Goal: Information Seeking & Learning: Learn about a topic

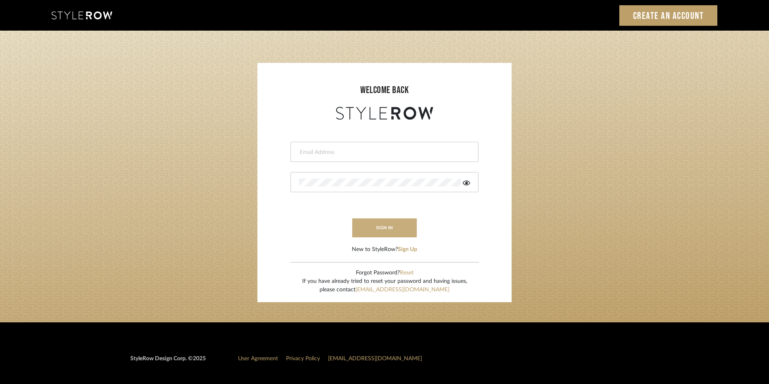
type input "[EMAIL_ADDRESS][PERSON_NAME][DOMAIN_NAME]"
click at [386, 227] on button "sign in" at bounding box center [384, 228] width 65 height 19
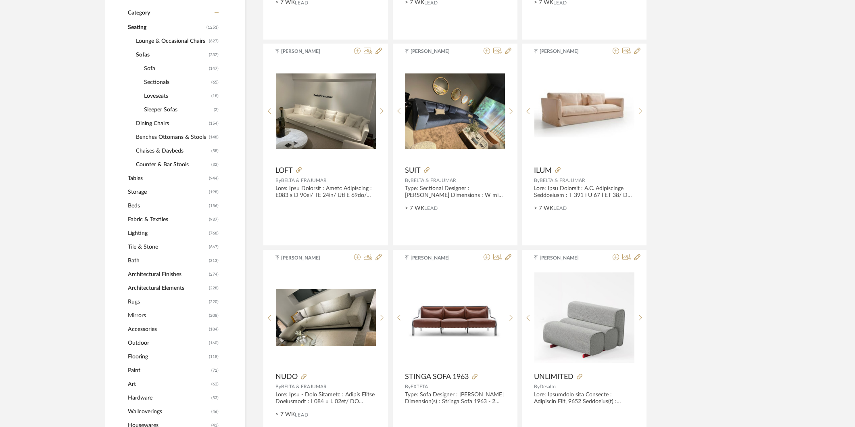
scroll to position [358, 0]
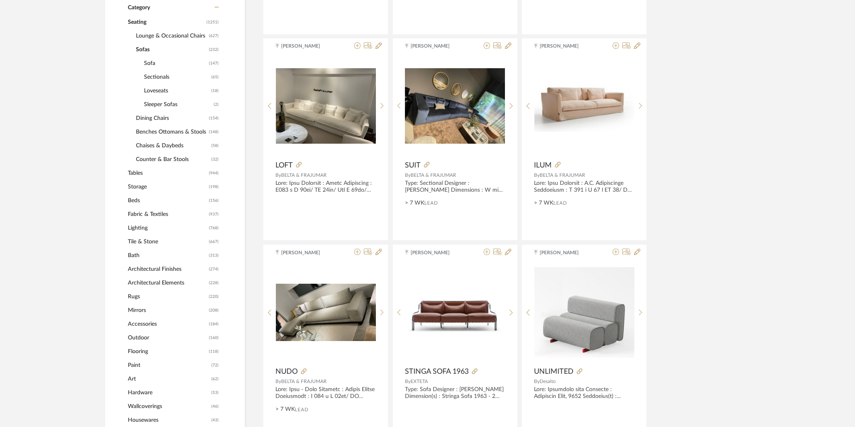
drag, startPoint x: 140, startPoint y: 228, endPoint x: 224, endPoint y: 240, distance: 85.3
click at [140, 227] on span "Lighting" at bounding box center [167, 228] width 79 height 14
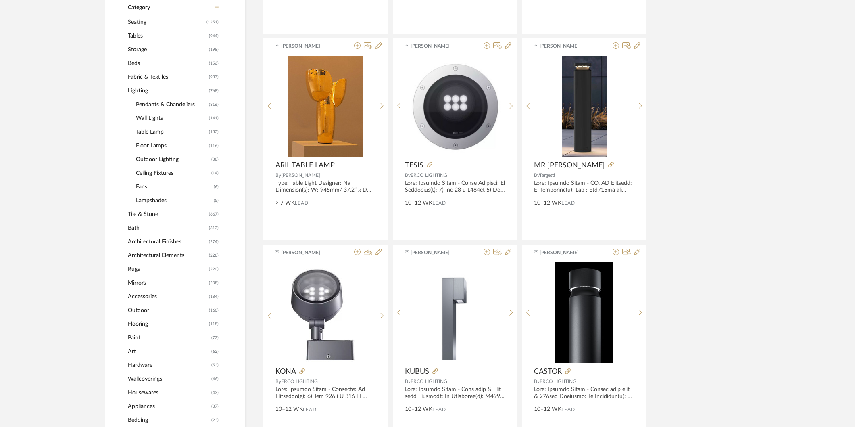
click at [158, 102] on span "Pendants & Chandeliers" at bounding box center [171, 105] width 71 height 14
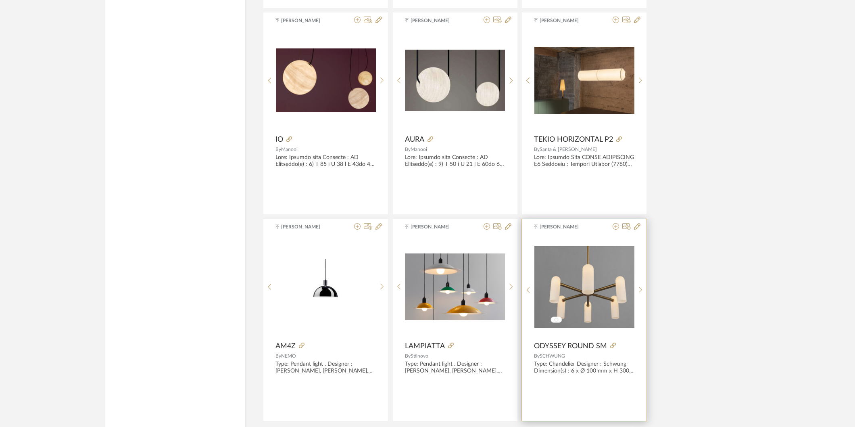
scroll to position [2321, 0]
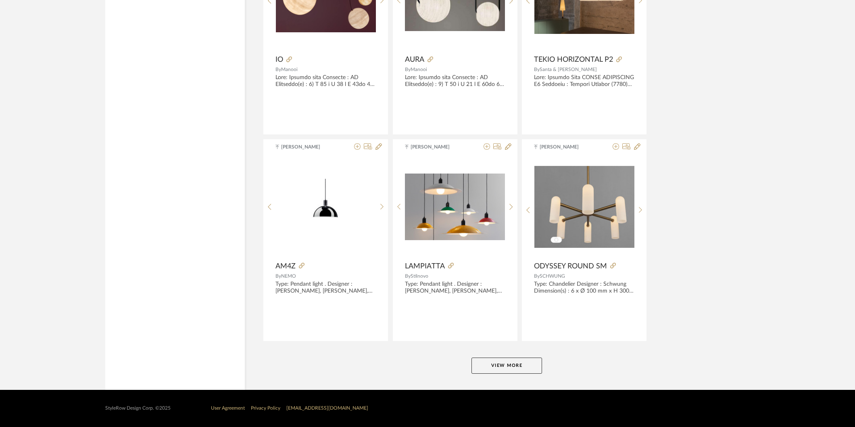
click at [491, 360] on button "View More" at bounding box center [507, 365] width 71 height 16
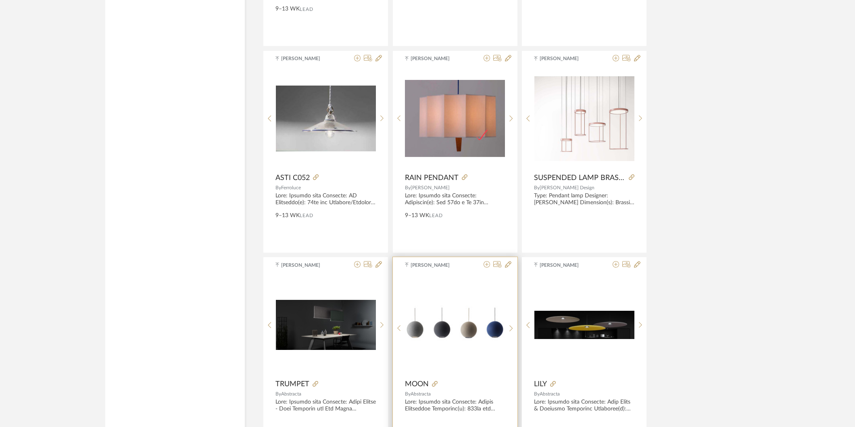
scroll to position [4787, 0]
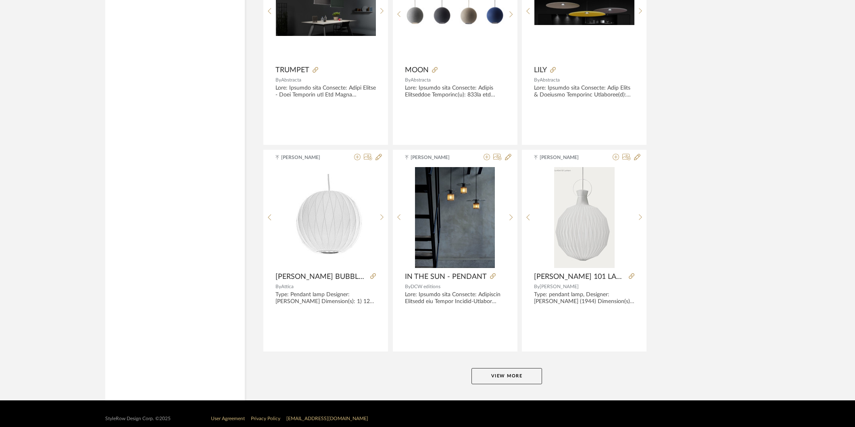
click at [495, 371] on button "View More" at bounding box center [507, 376] width 71 height 16
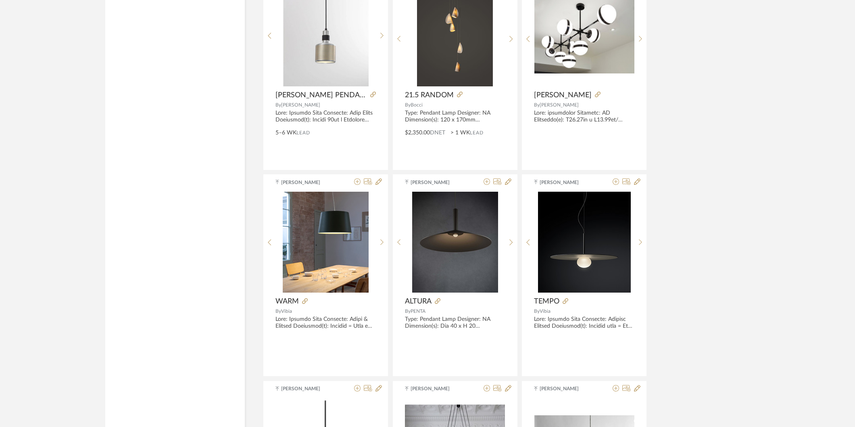
scroll to position [6625, 0]
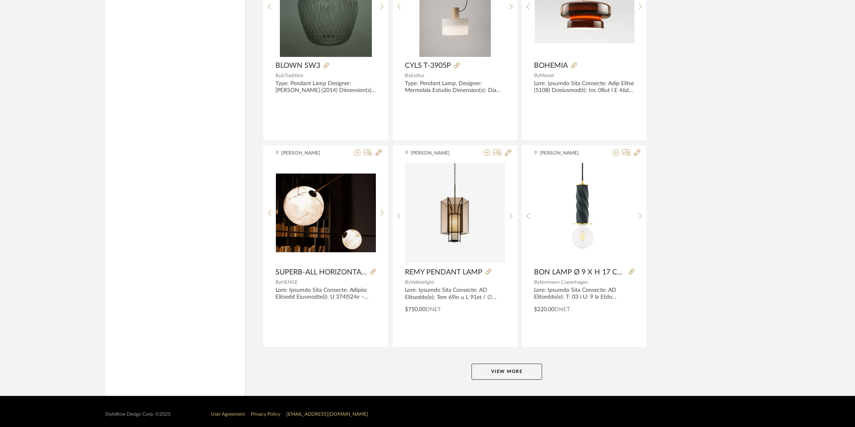
scroll to position [7276, 0]
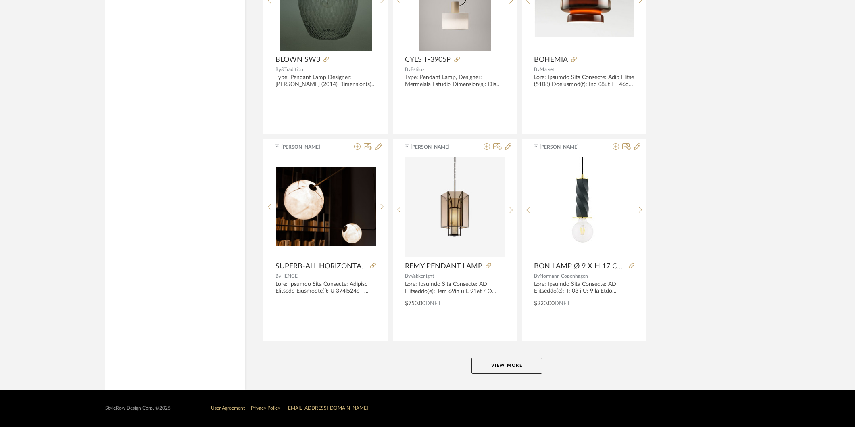
click at [498, 358] on button "View More" at bounding box center [507, 365] width 71 height 16
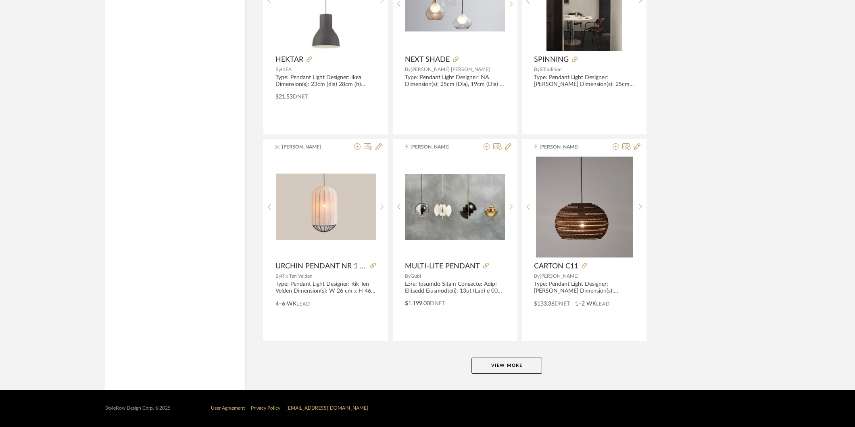
scroll to position [9753, 0]
click at [502, 368] on button "View More" at bounding box center [507, 365] width 71 height 16
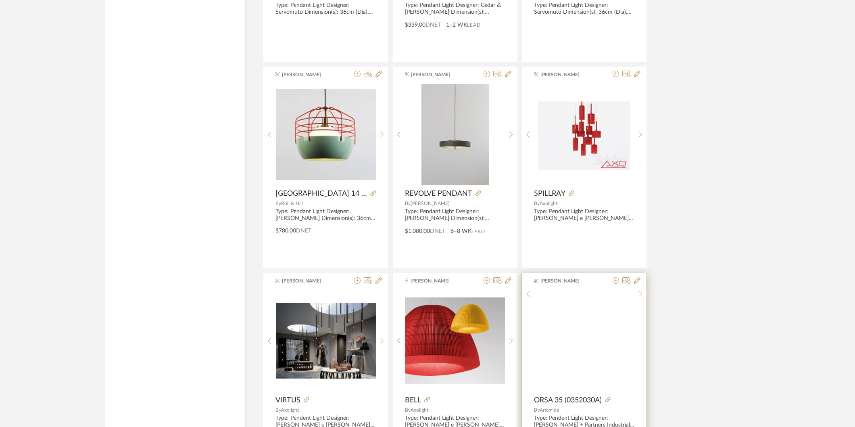
scroll to position [12231, 0]
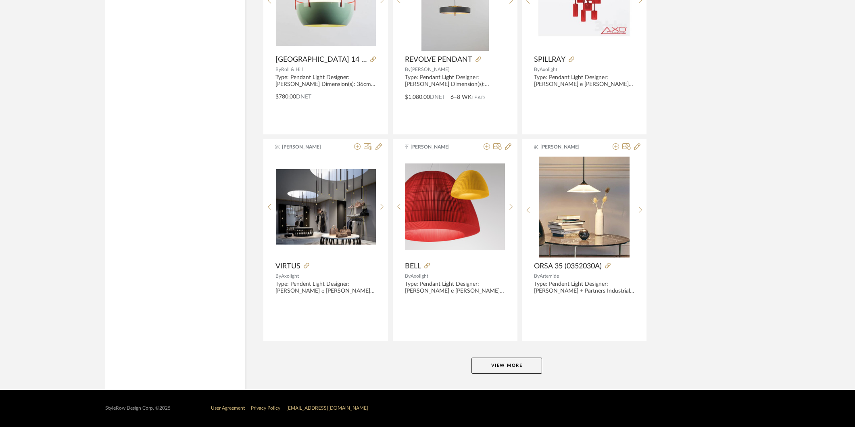
click at [516, 366] on button "View More" at bounding box center [507, 365] width 71 height 16
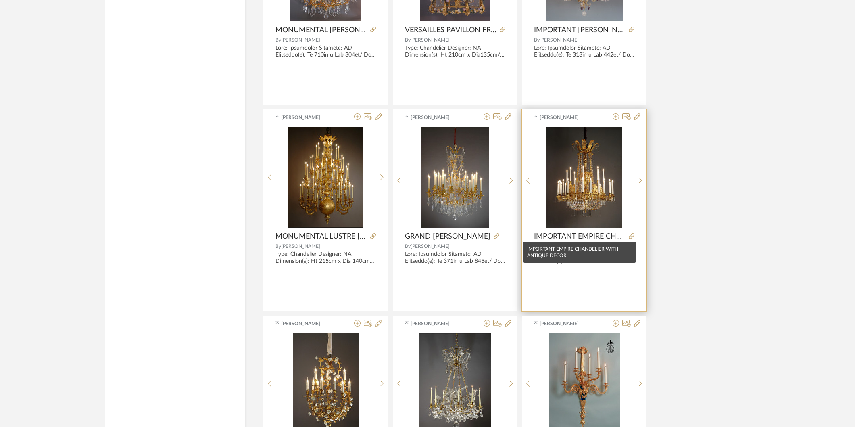
scroll to position [6127, 0]
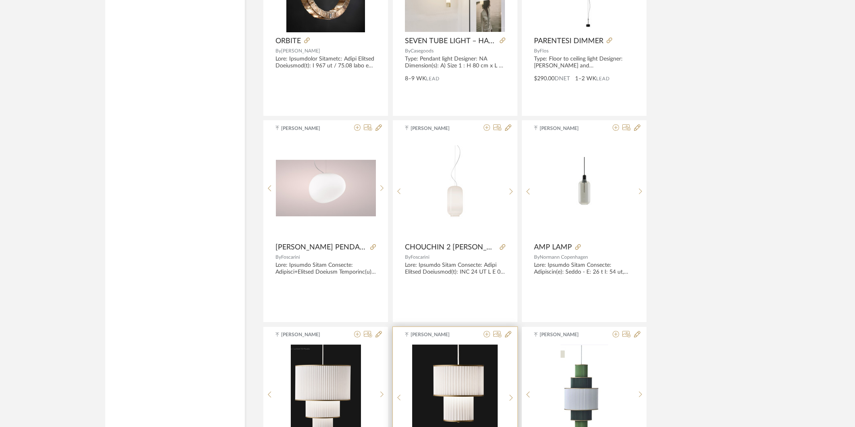
scroll to position [8443, 0]
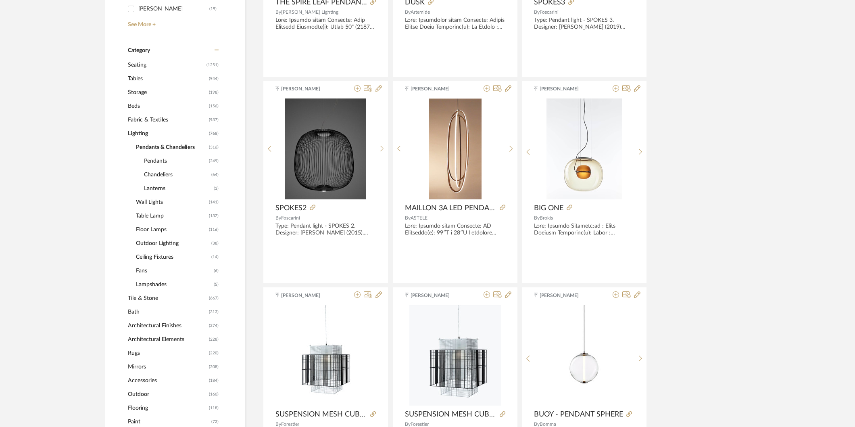
scroll to position [313, 0]
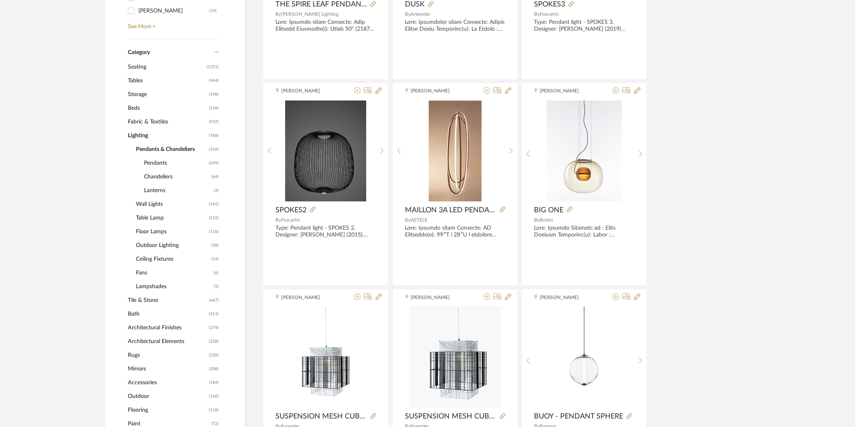
click at [144, 81] on span "Tables" at bounding box center [167, 81] width 79 height 14
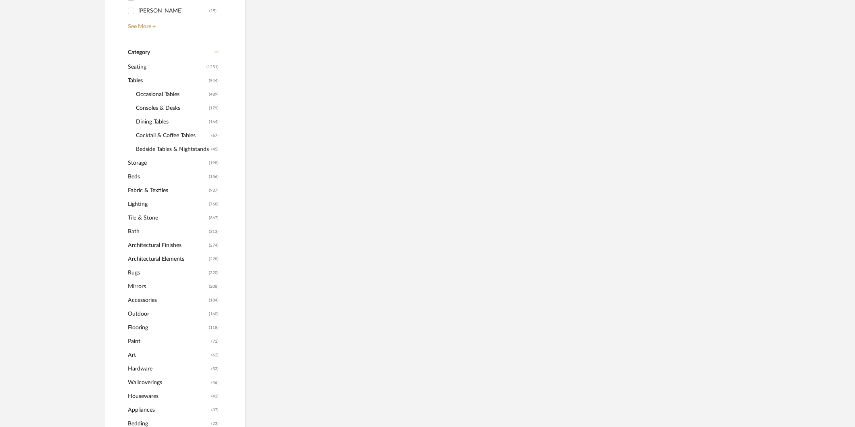
click at [161, 65] on span "Seating" at bounding box center [166, 67] width 77 height 14
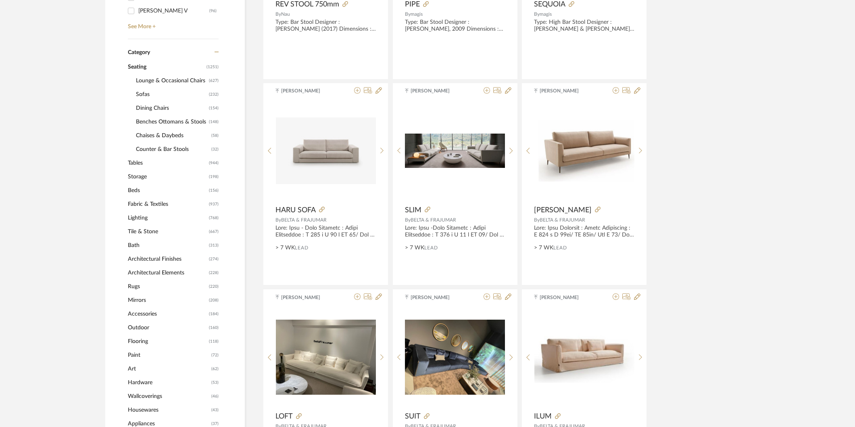
click at [150, 105] on span "Dining Chairs" at bounding box center [171, 108] width 71 height 14
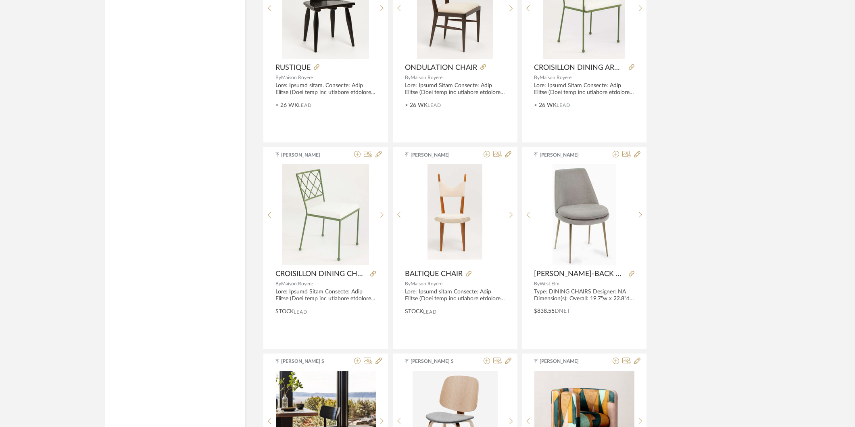
scroll to position [2321, 0]
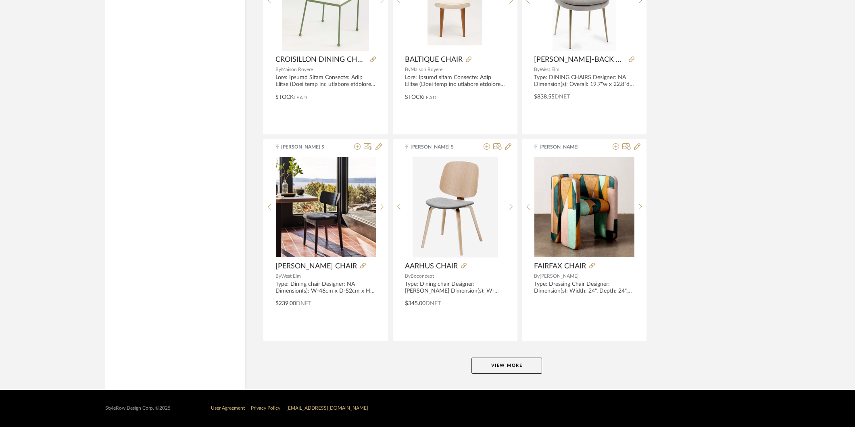
click at [519, 361] on button "View More" at bounding box center [507, 365] width 71 height 16
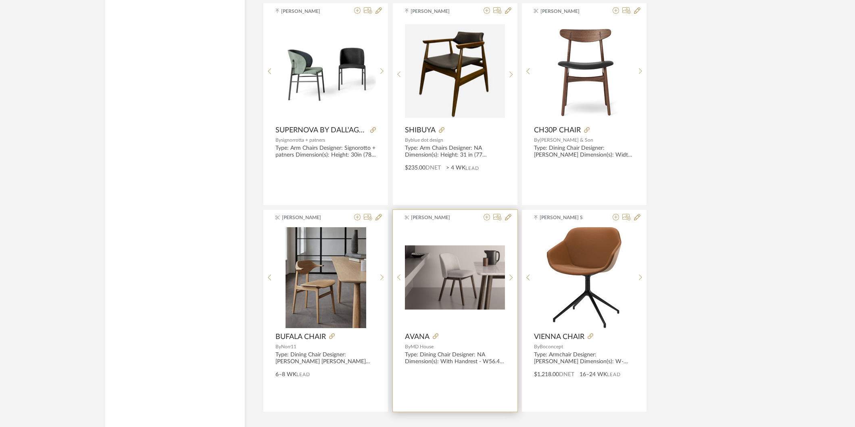
scroll to position [4798, 0]
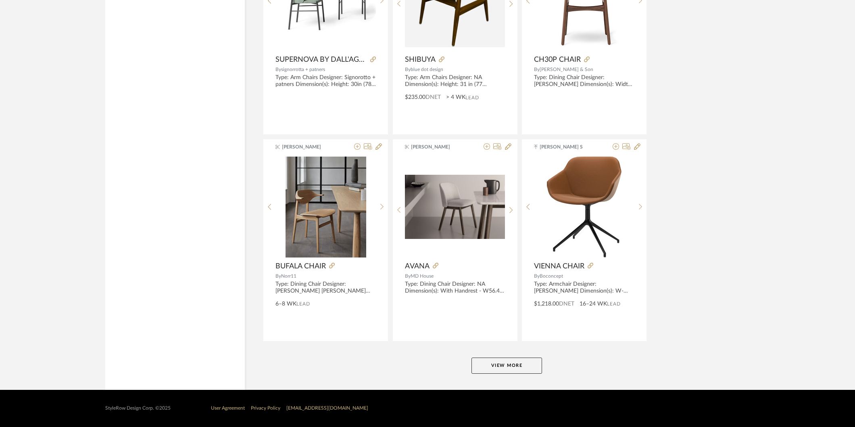
click at [497, 358] on button "View More" at bounding box center [507, 365] width 71 height 16
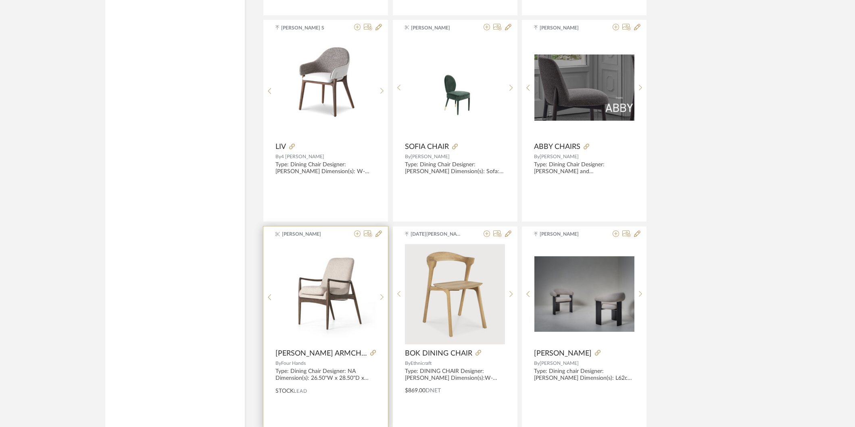
scroll to position [5516, 0]
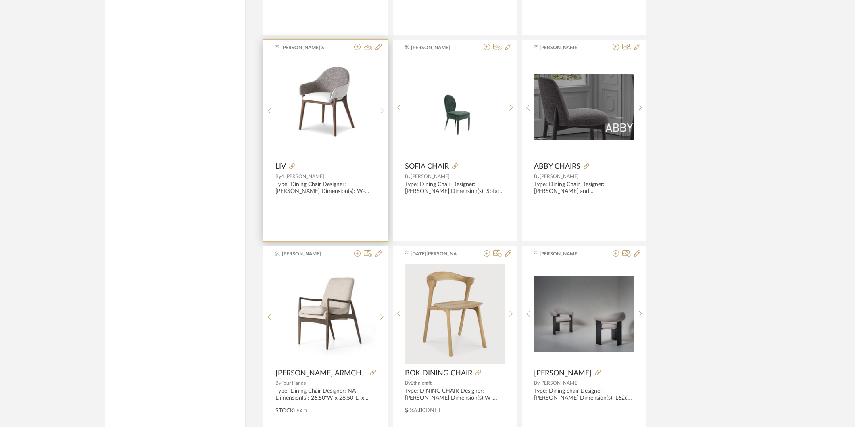
click at [378, 112] on sr-next-btn at bounding box center [382, 110] width 13 height 7
click at [329, 129] on img "2" at bounding box center [326, 108] width 100 height 90
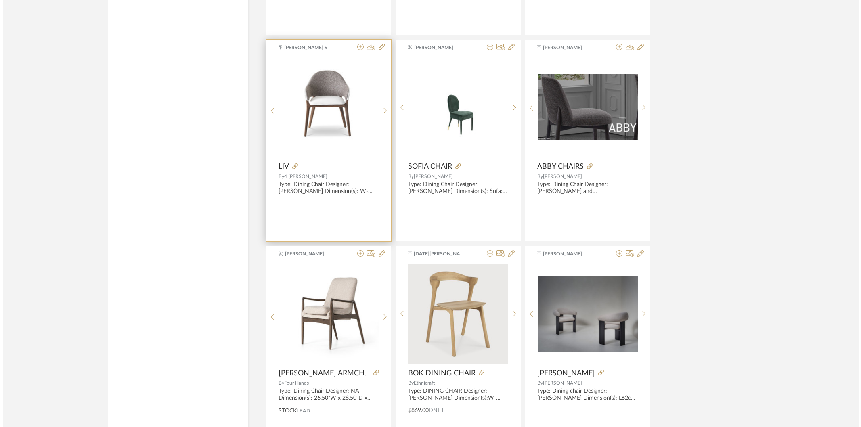
scroll to position [0, 0]
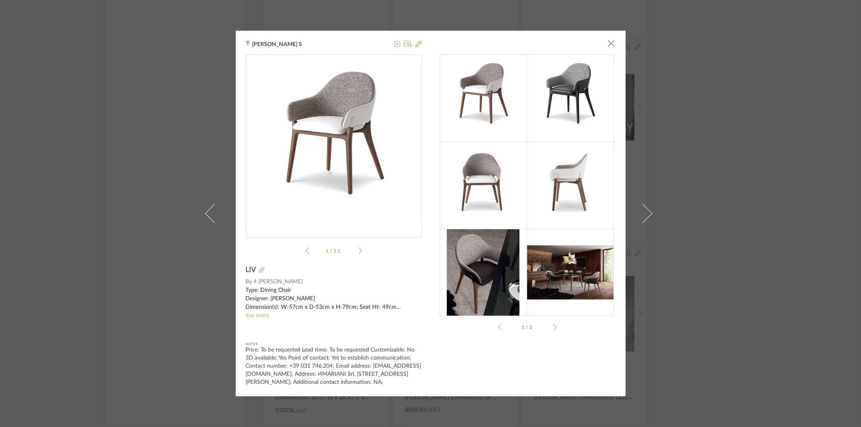
click at [751, 261] on div "Munirajan S × Fabric card.pdf ST-Liv-chair.pdf Fabric card.pdf 1 / 11 LIV By 4 …" at bounding box center [430, 213] width 861 height 427
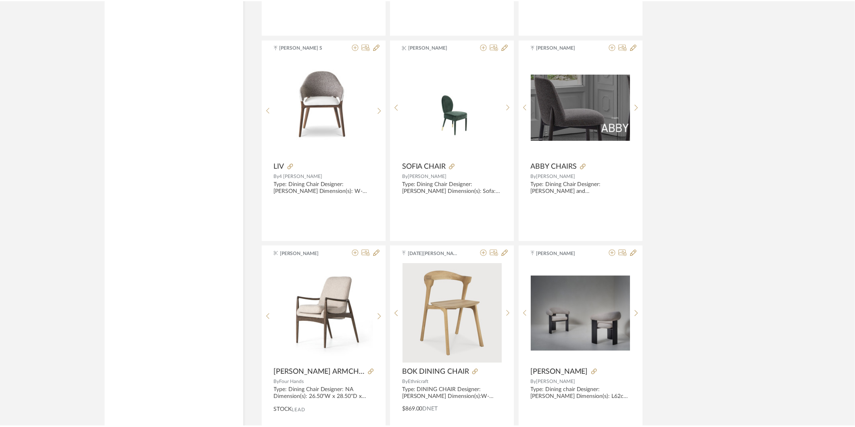
scroll to position [5516, 0]
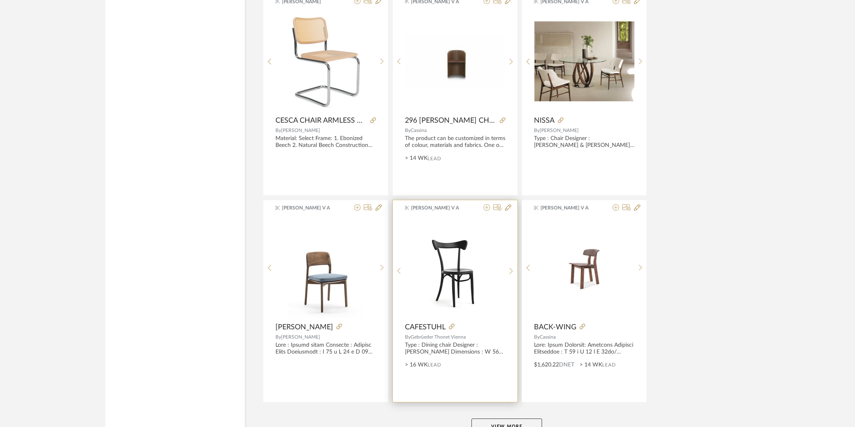
scroll to position [7276, 0]
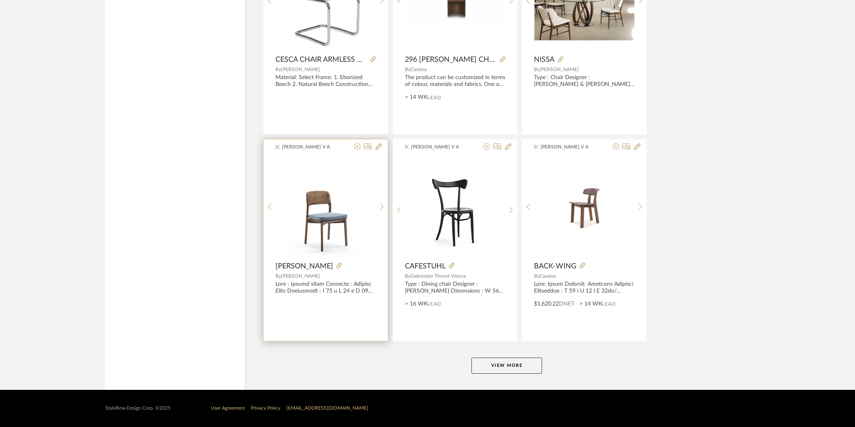
drag, startPoint x: 505, startPoint y: 361, endPoint x: 360, endPoint y: 279, distance: 166.7
click at [506, 361] on button "View More" at bounding box center [507, 365] width 71 height 16
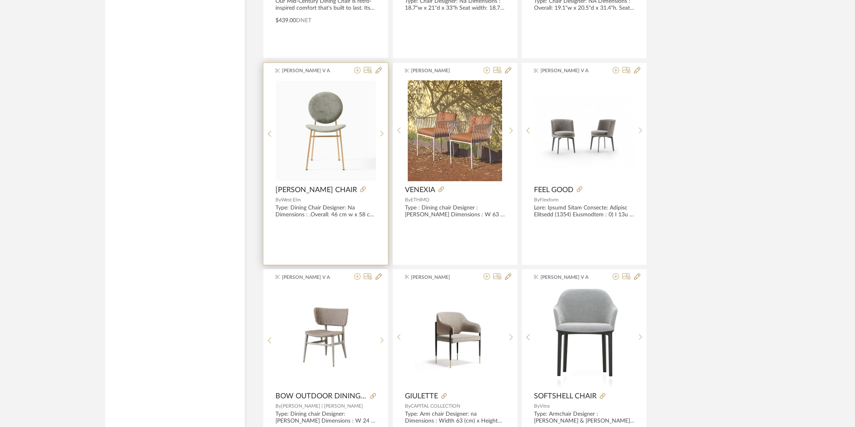
scroll to position [8584, 0]
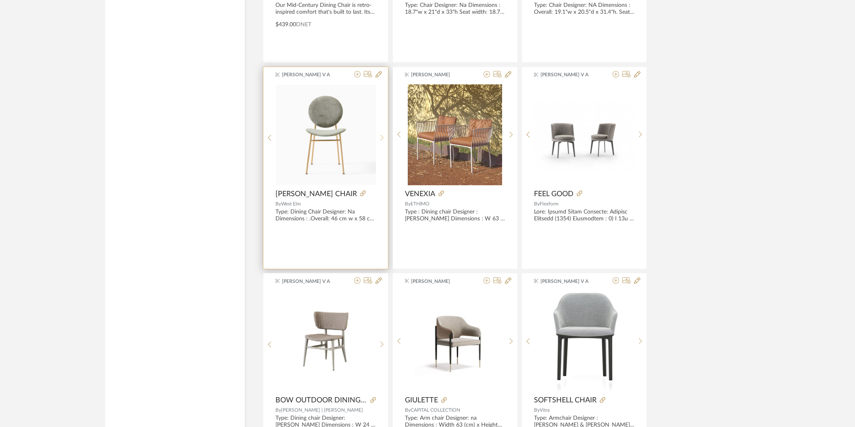
click at [380, 141] on icon at bounding box center [382, 137] width 4 height 7
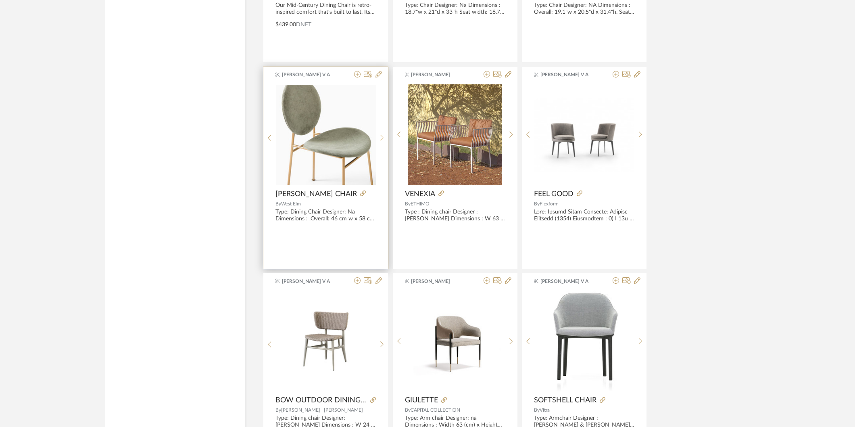
click at [380, 145] on div at bounding box center [382, 137] width 13 height 107
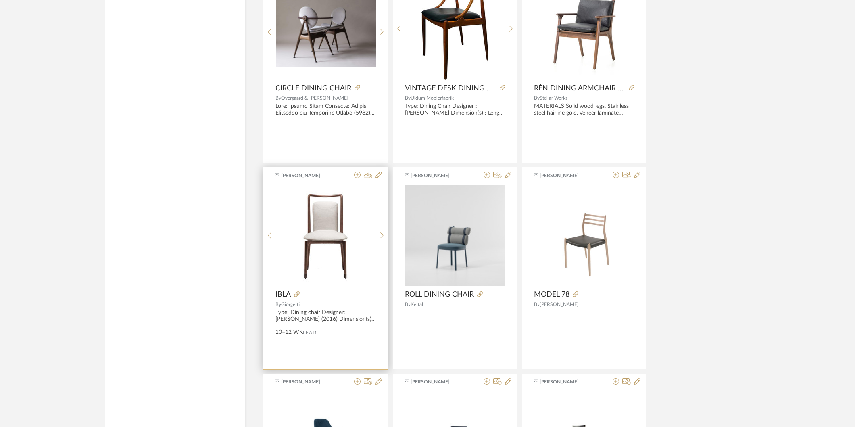
scroll to position [9391, 0]
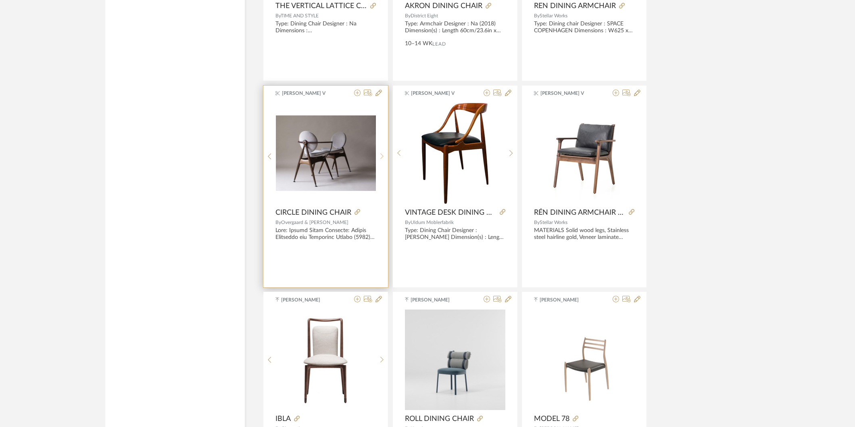
click at [380, 158] on sr-next-btn at bounding box center [382, 156] width 13 height 7
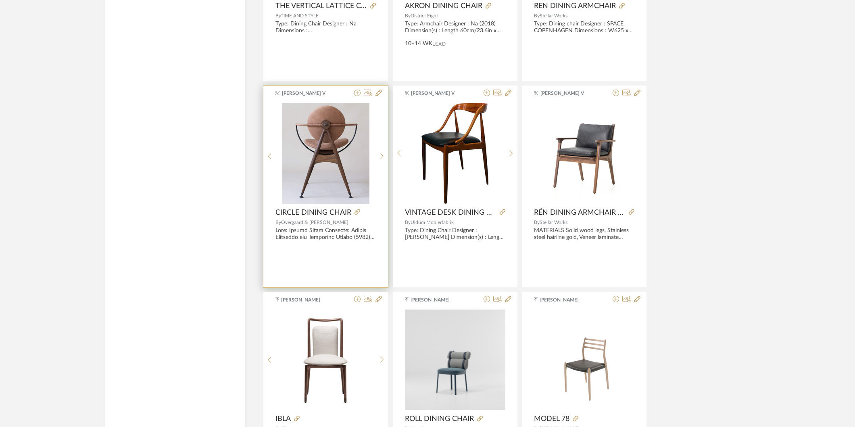
click at [358, 159] on img "1" at bounding box center [325, 153] width 87 height 101
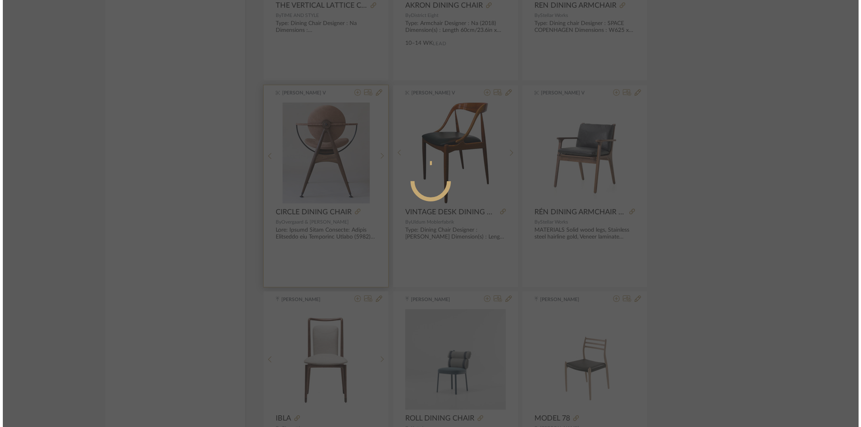
scroll to position [0, 0]
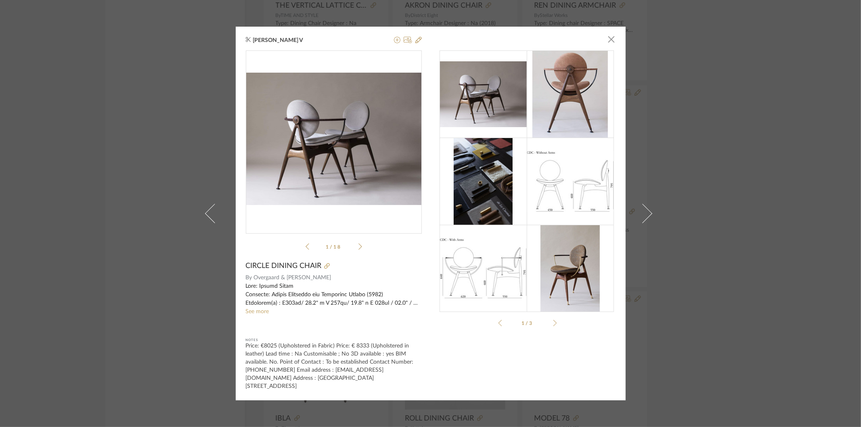
click at [353, 194] on img "0" at bounding box center [334, 139] width 176 height 132
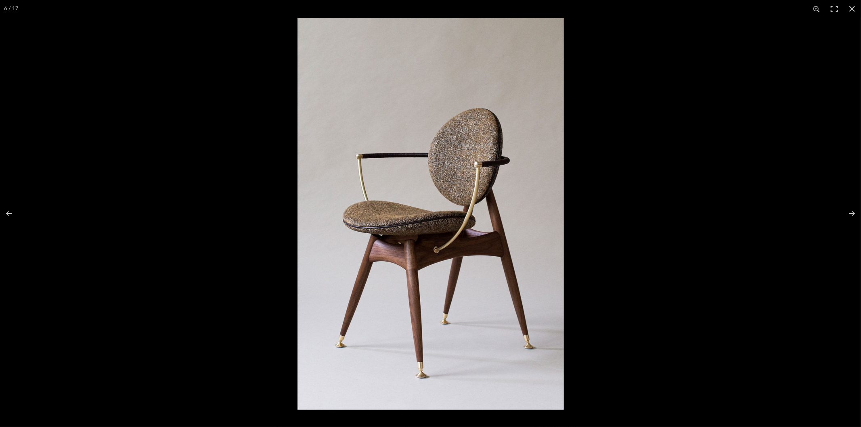
click at [414, 256] on img at bounding box center [430, 214] width 266 height 392
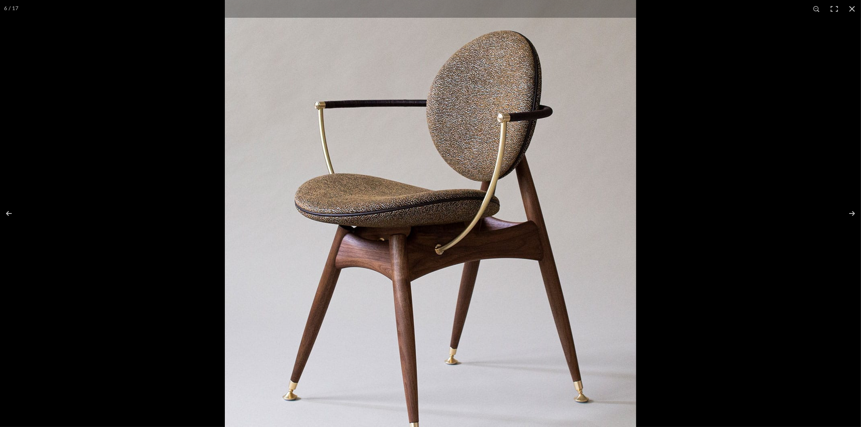
click at [412, 224] on img at bounding box center [430, 193] width 411 height 605
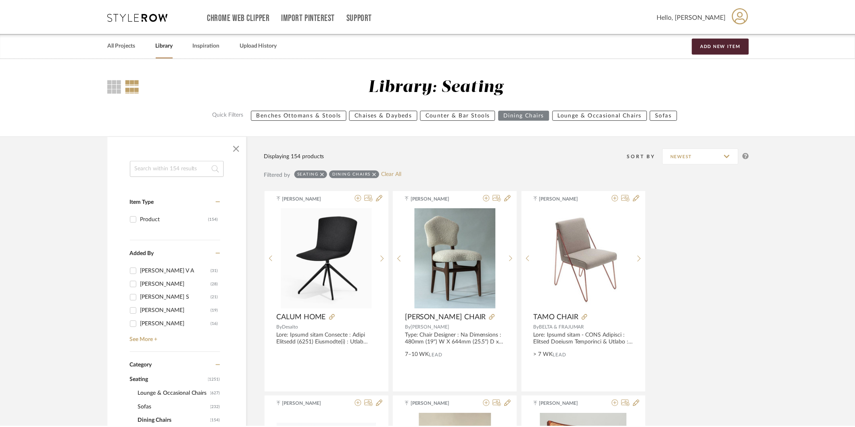
scroll to position [9391, 0]
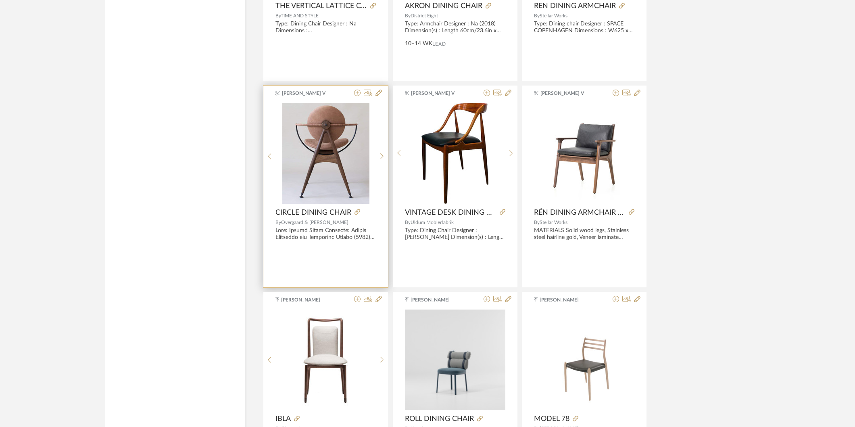
click at [295, 147] on img "1" at bounding box center [325, 153] width 87 height 101
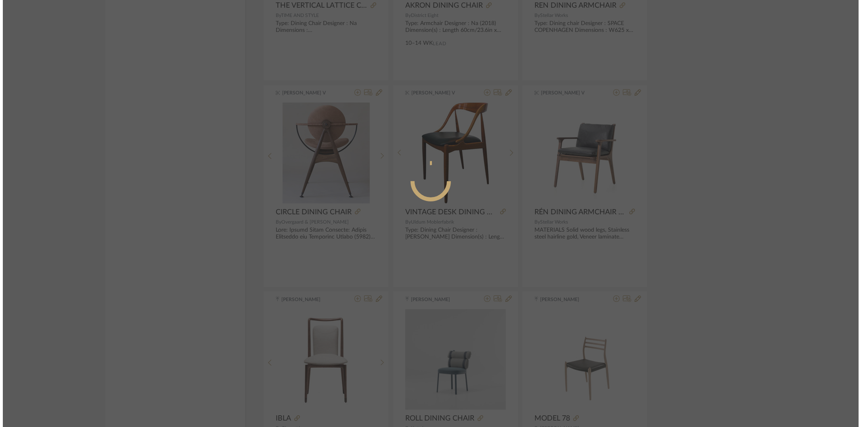
scroll to position [0, 0]
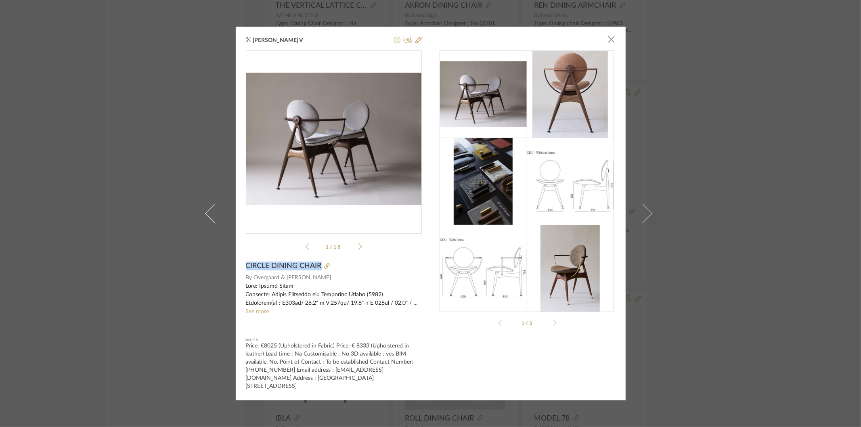
drag, startPoint x: 257, startPoint y: 264, endPoint x: 319, endPoint y: 267, distance: 62.2
click at [319, 267] on div "Avinav V × OD211_-_...rdDyrman.pdf OD211_-_...rdDyrman.pdf 1 / 18 CIRCLE DINING…" at bounding box center [431, 214] width 390 height 374
copy div "CIRCLE DINING CHAIR"
click at [269, 282] on span "Overgaard & [PERSON_NAME]" at bounding box center [337, 278] width 168 height 8
drag, startPoint x: 251, startPoint y: 281, endPoint x: 305, endPoint y: 281, distance: 53.3
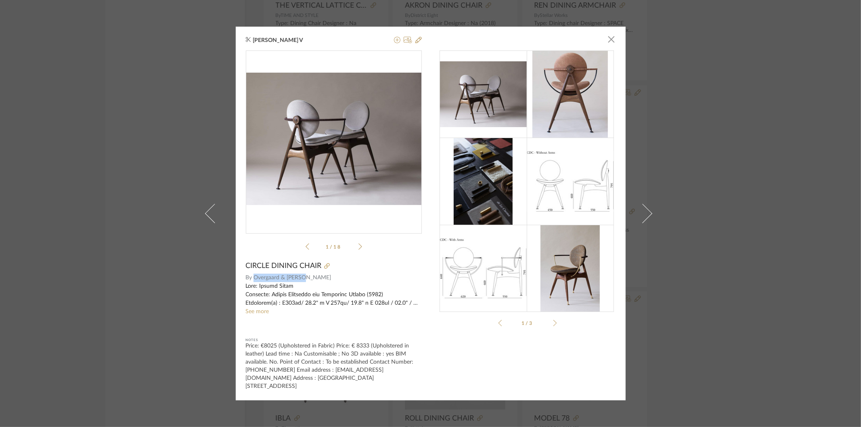
click at [305, 281] on span "Overgaard & [PERSON_NAME]" at bounding box center [337, 278] width 168 height 8
copy span "Overgaard & [PERSON_NAME]"
click at [362, 144] on img "0" at bounding box center [334, 139] width 176 height 132
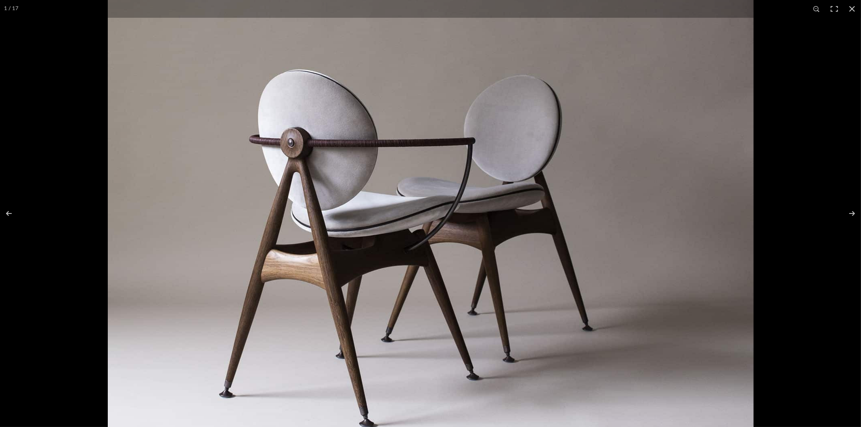
click at [382, 244] on img at bounding box center [430, 212] width 645 height 484
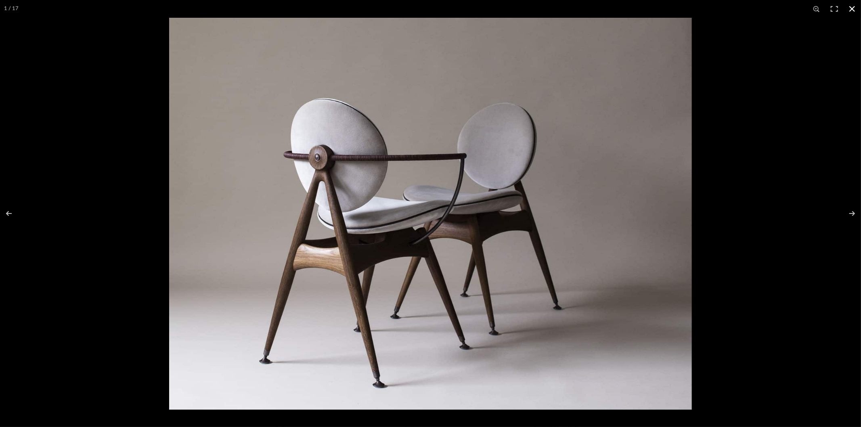
click at [713, 333] on div at bounding box center [599, 231] width 861 height 427
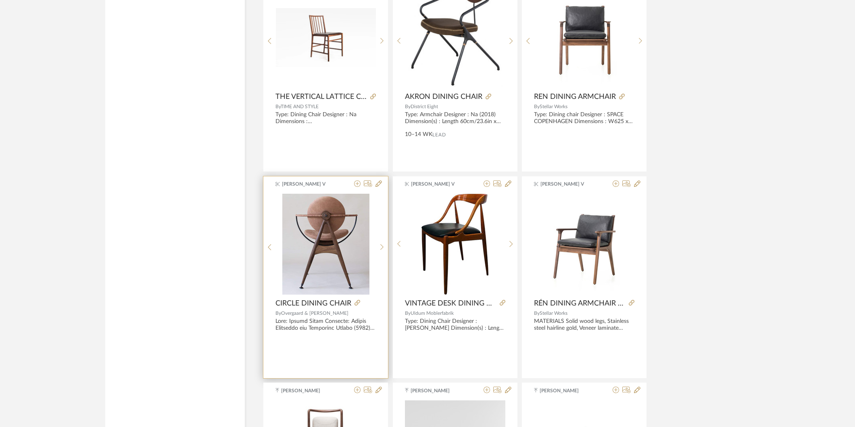
scroll to position [9122, 0]
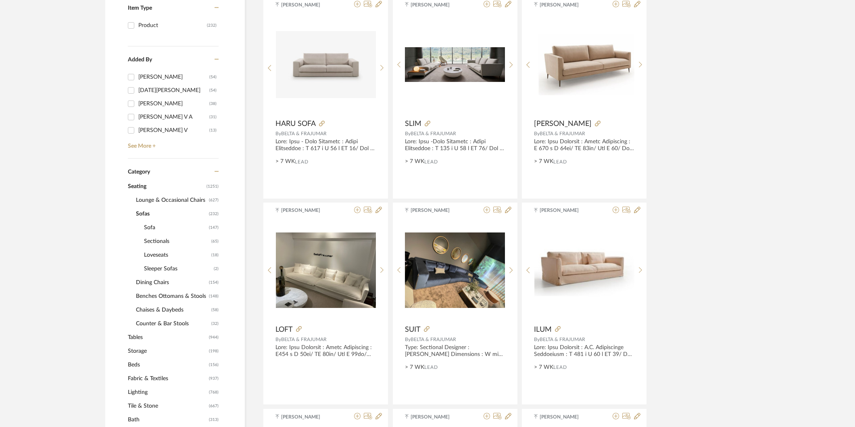
scroll to position [179, 0]
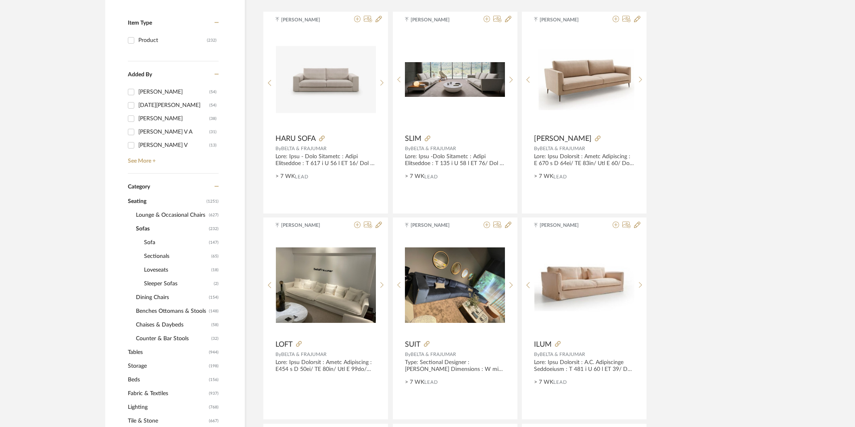
click at [150, 299] on span "Dining Chairs" at bounding box center [171, 297] width 71 height 14
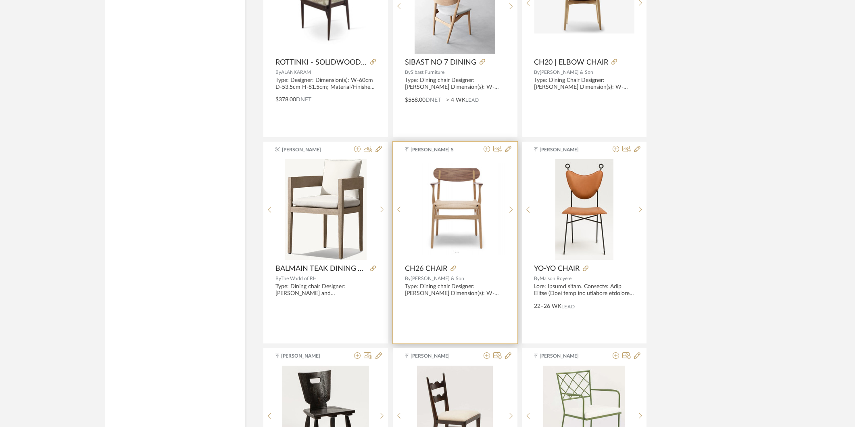
scroll to position [1703, 0]
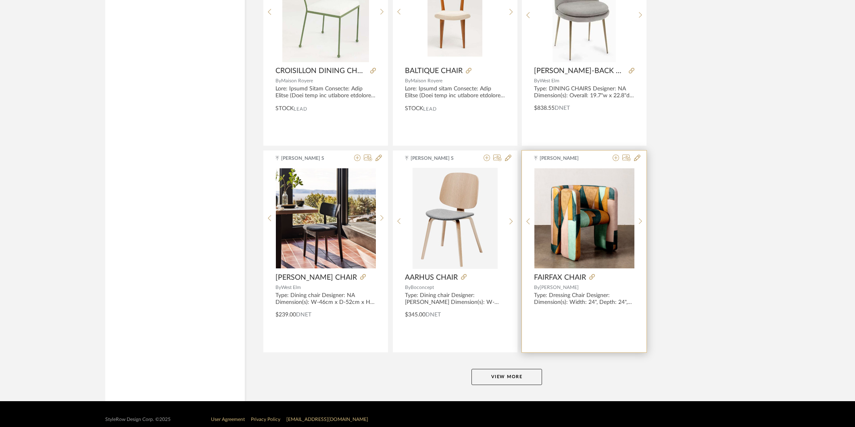
scroll to position [2321, 0]
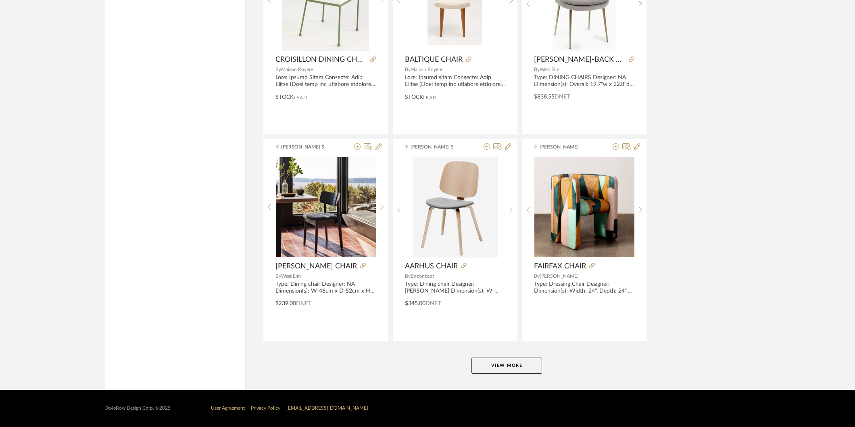
click at [519, 361] on button "View More" at bounding box center [507, 365] width 71 height 16
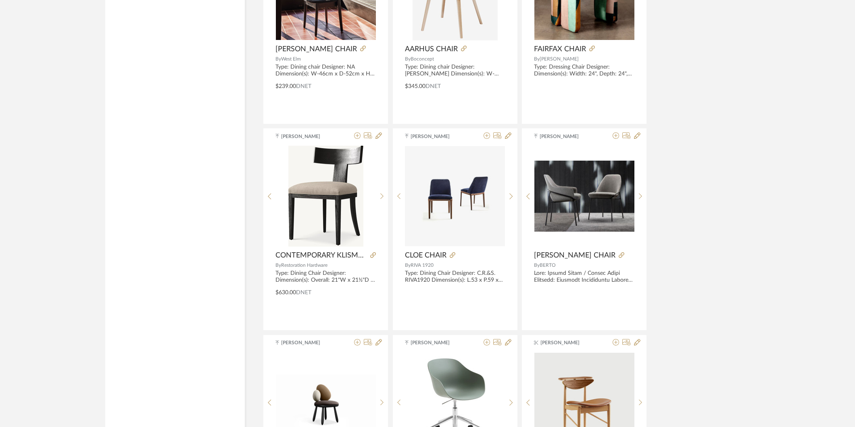
scroll to position [2635, 0]
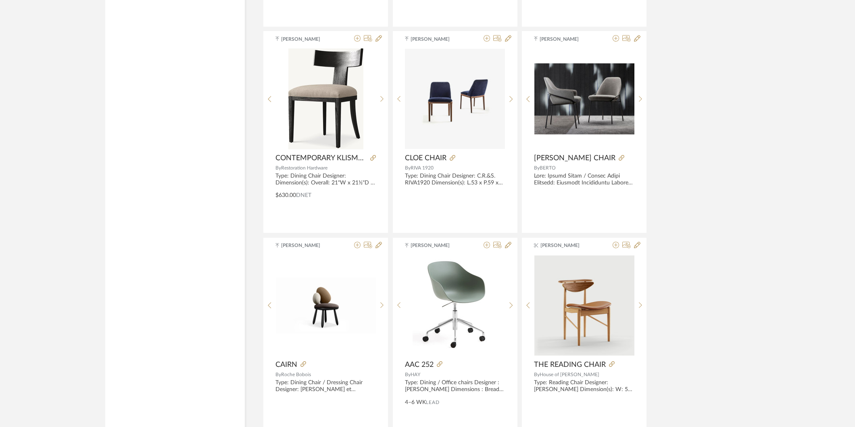
click at [733, 239] on div "[PERSON_NAME] Desalto_SP_23_Calum.pdf Desalto_SP_23_Calum.pdf CALUM HOME By Des…" at bounding box center [507, 29] width 488 height 4948
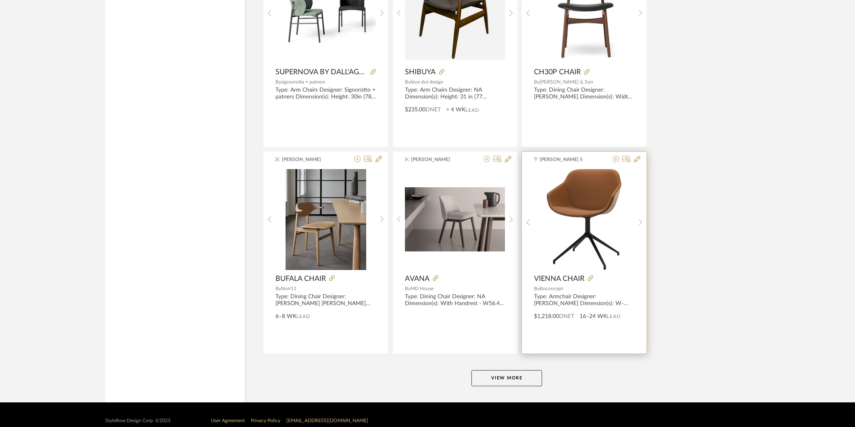
scroll to position [4798, 0]
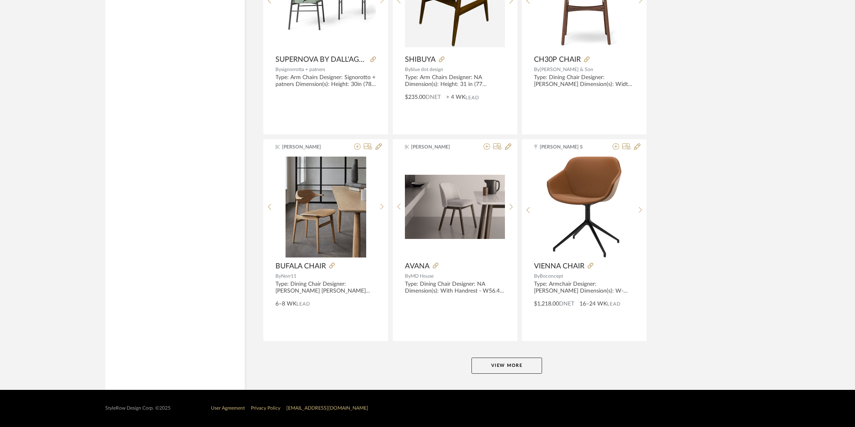
click at [509, 363] on button "View More" at bounding box center [507, 365] width 71 height 16
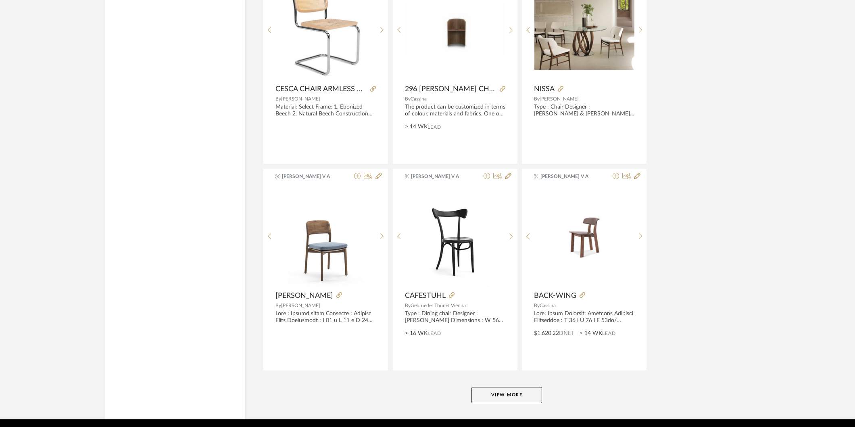
scroll to position [7264, 0]
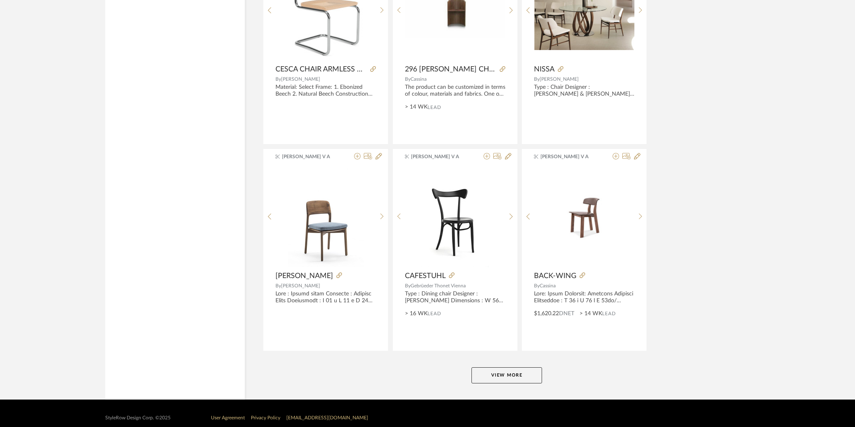
click at [533, 376] on button "View More" at bounding box center [507, 375] width 71 height 16
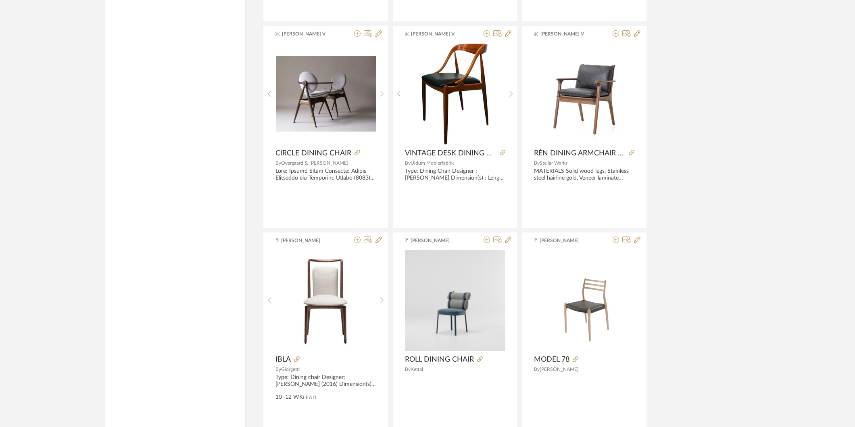
scroll to position [9415, 0]
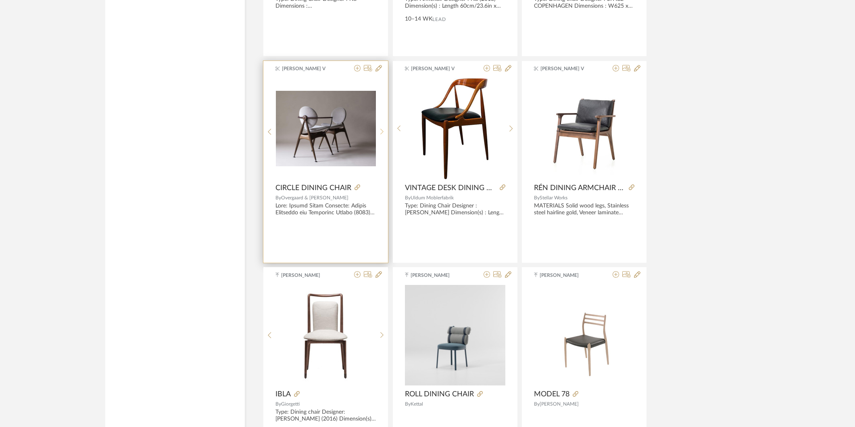
click at [376, 132] on sr-next-btn at bounding box center [382, 131] width 13 height 7
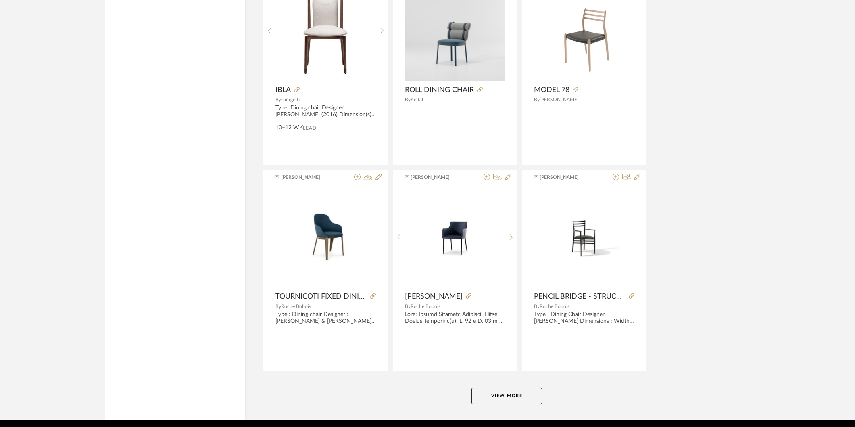
scroll to position [9729, 0]
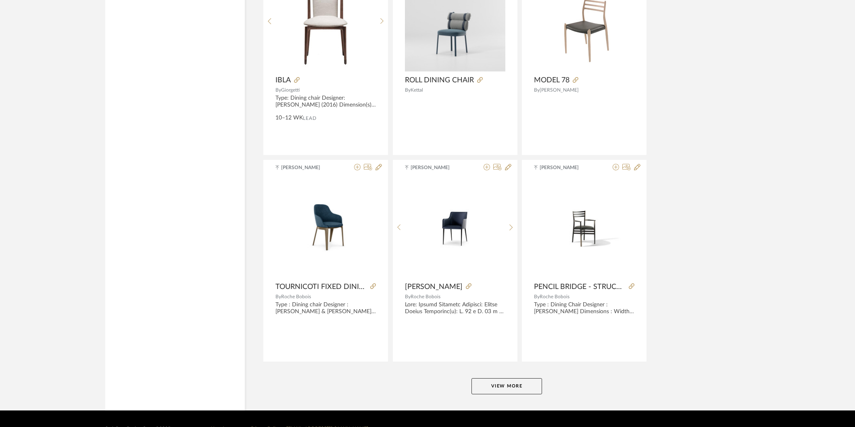
click at [501, 387] on button "View More" at bounding box center [507, 386] width 71 height 16
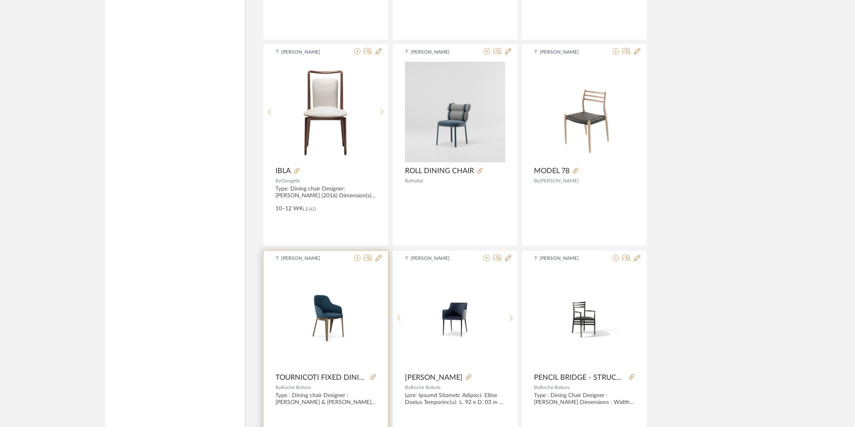
scroll to position [9461, 0]
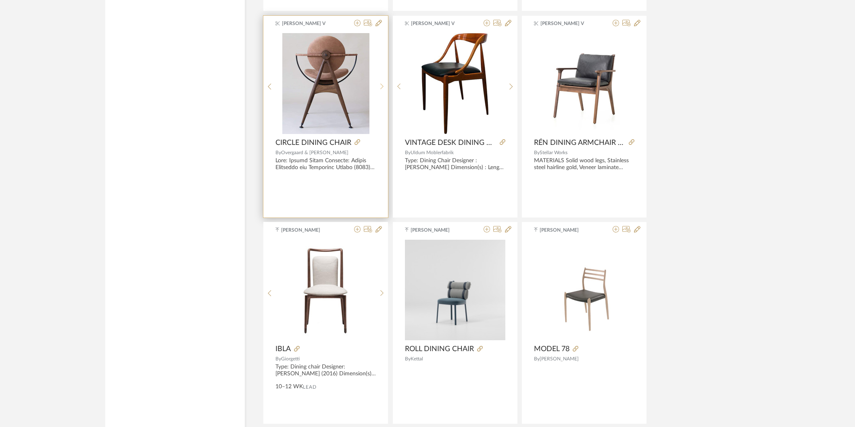
click at [380, 90] on icon at bounding box center [382, 86] width 4 height 7
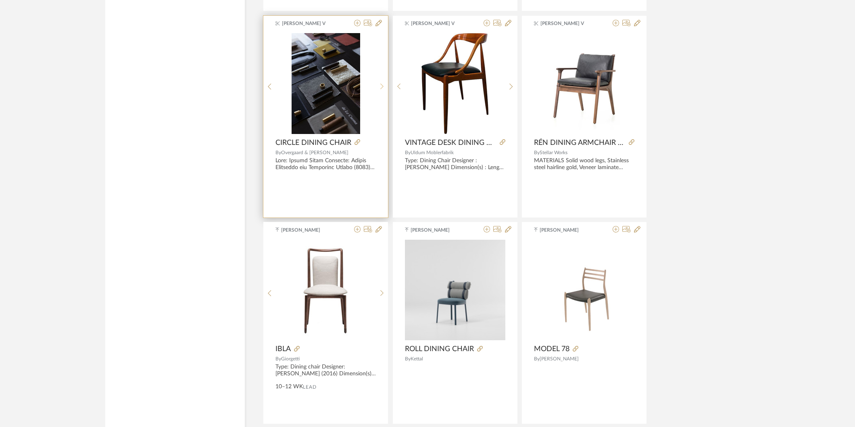
click at [380, 90] on icon at bounding box center [382, 86] width 4 height 7
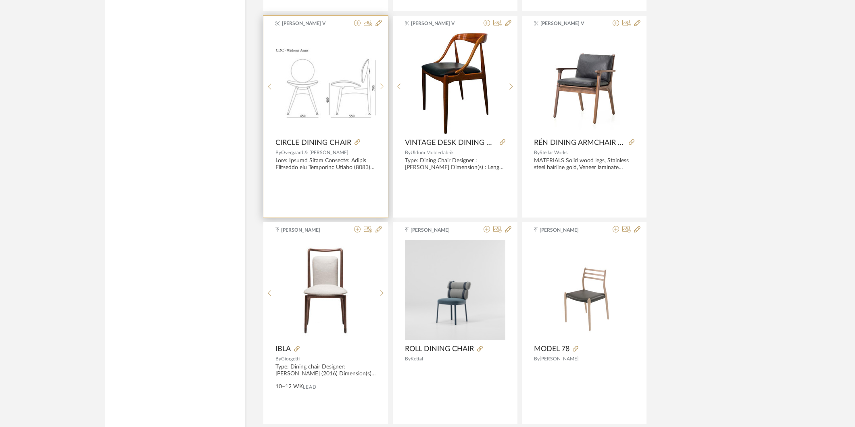
click at [383, 88] on icon at bounding box center [382, 86] width 4 height 7
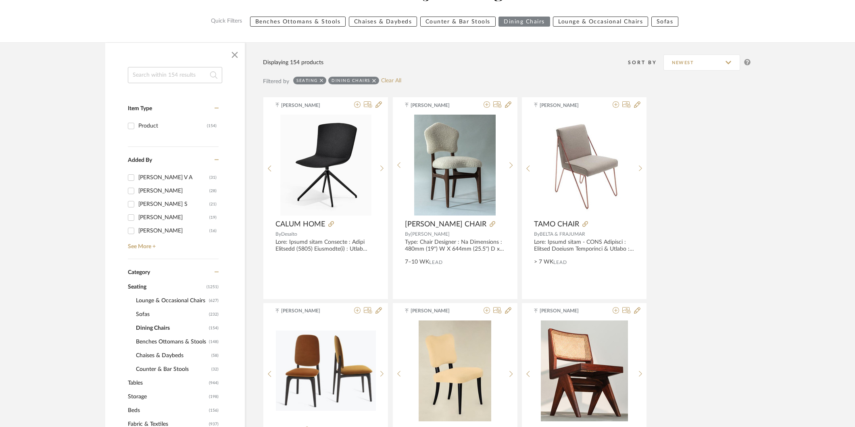
scroll to position [90, 0]
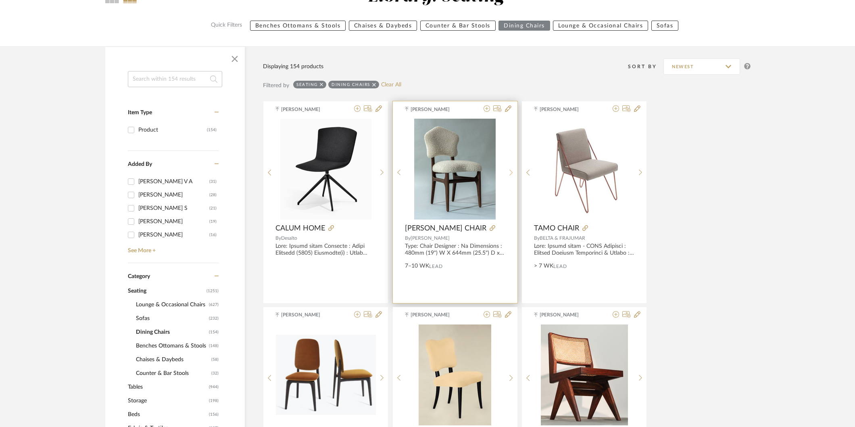
click at [510, 170] on icon at bounding box center [511, 172] width 3 height 6
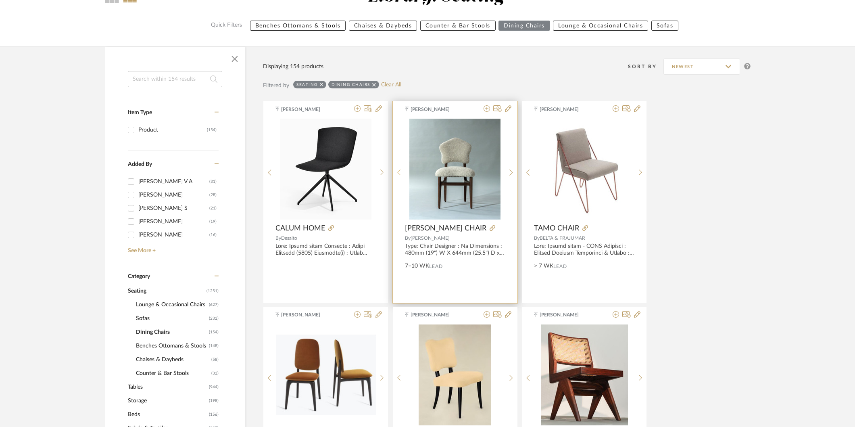
click at [403, 175] on sr-prev-btn at bounding box center [399, 172] width 13 height 7
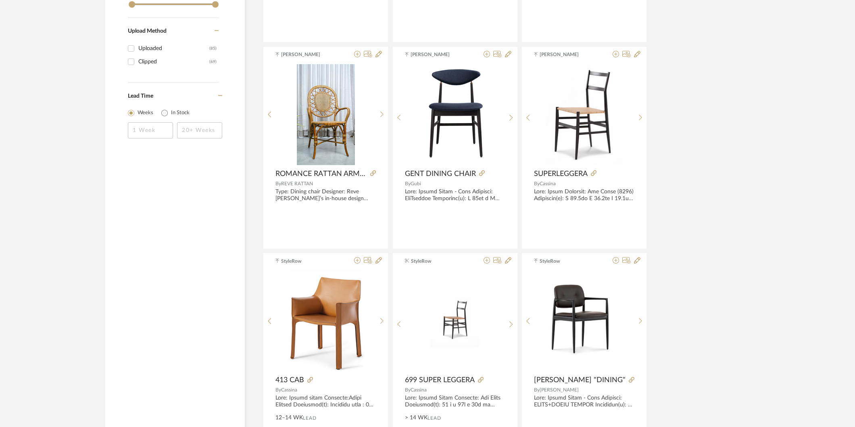
scroll to position [1120, 0]
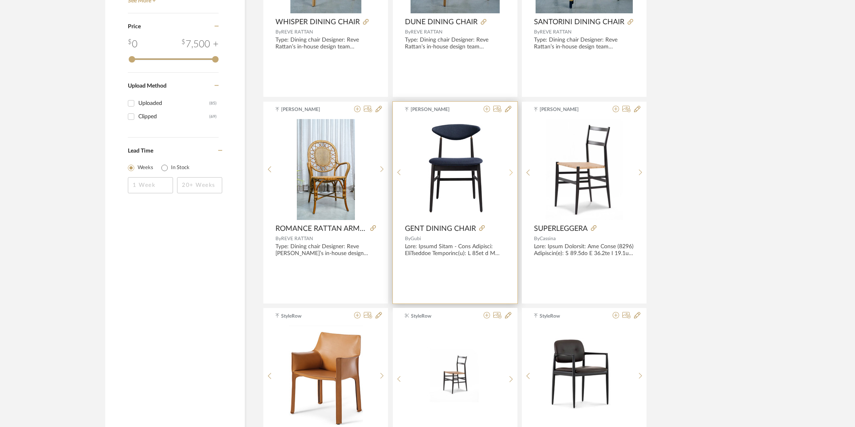
click at [511, 174] on icon at bounding box center [512, 172] width 4 height 7
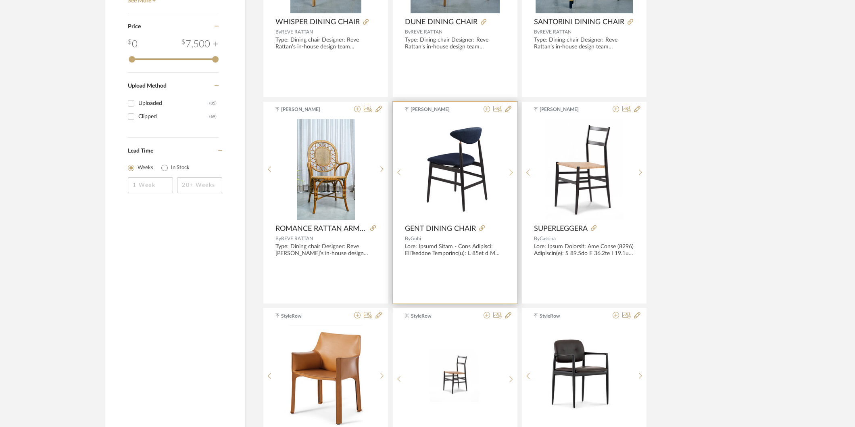
click at [511, 174] on icon at bounding box center [512, 172] width 4 height 7
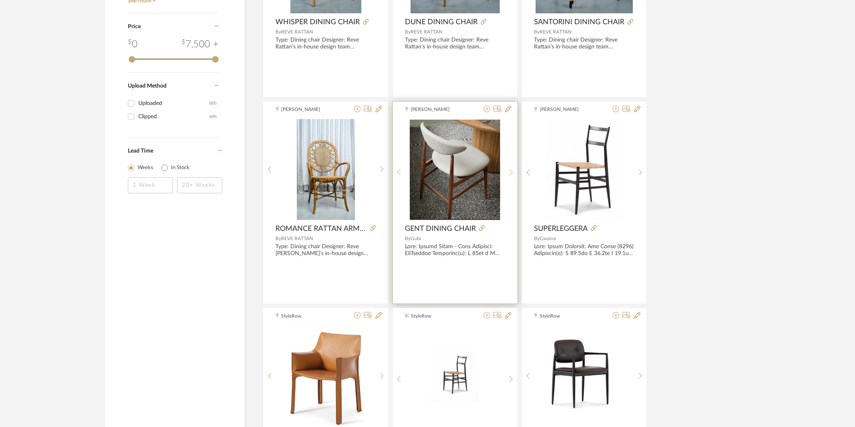
click at [511, 174] on icon at bounding box center [512, 172] width 4 height 7
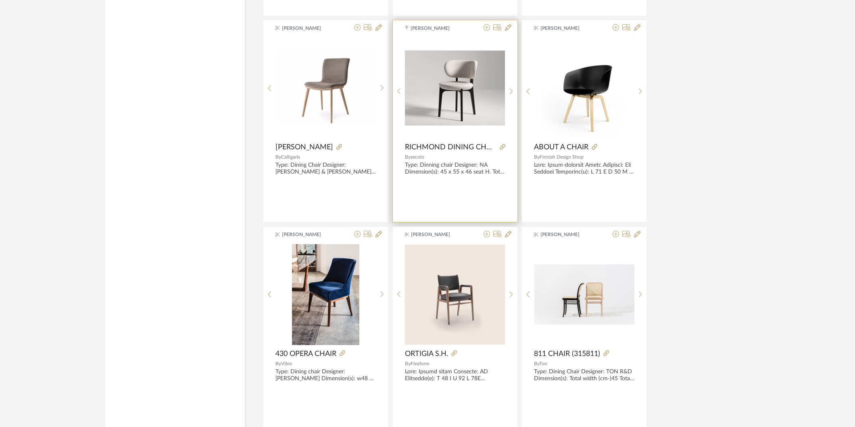
scroll to position [3048, 0]
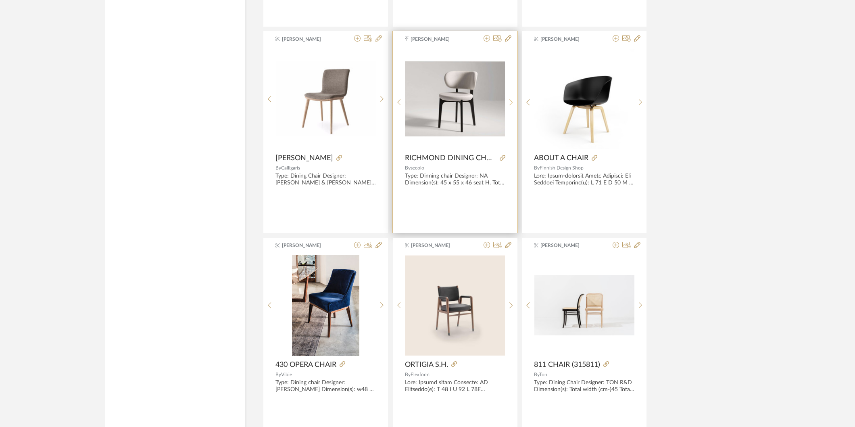
click at [506, 106] on sr-next-btn at bounding box center [511, 102] width 13 height 7
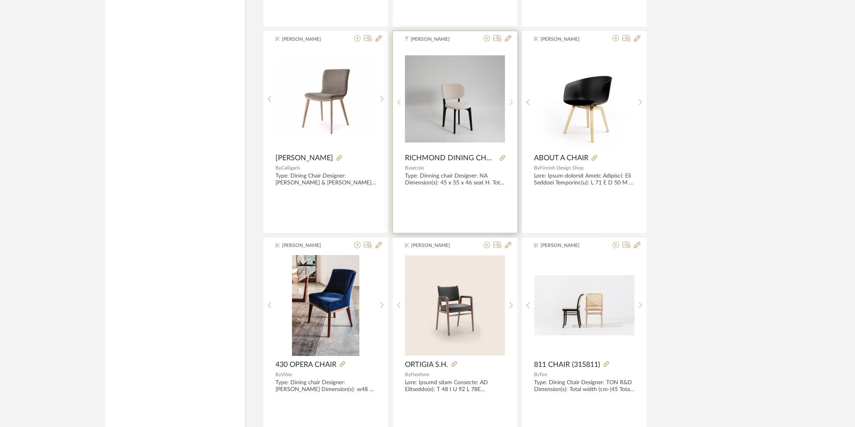
click at [507, 106] on sr-next-btn at bounding box center [511, 102] width 13 height 7
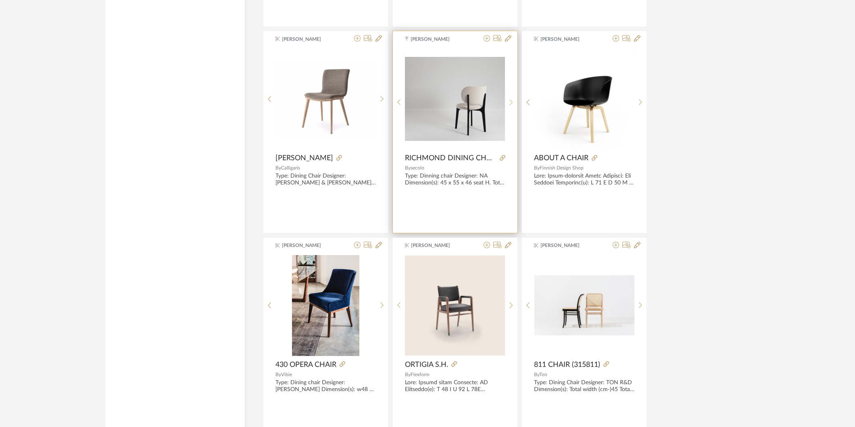
click at [507, 106] on sr-next-btn at bounding box center [511, 102] width 13 height 7
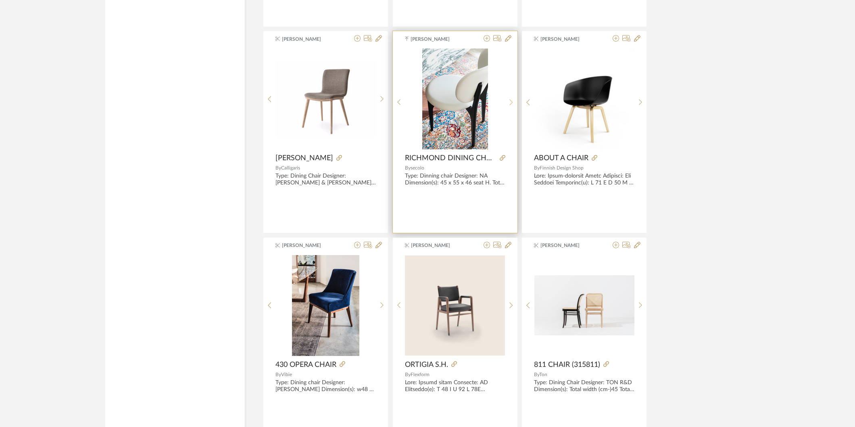
click at [507, 106] on sr-next-btn at bounding box center [511, 102] width 13 height 7
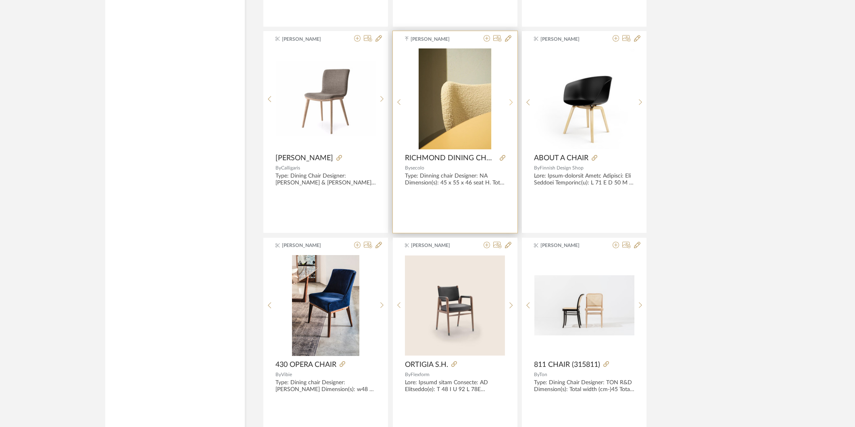
click at [509, 106] on sr-next-btn at bounding box center [511, 102] width 13 height 7
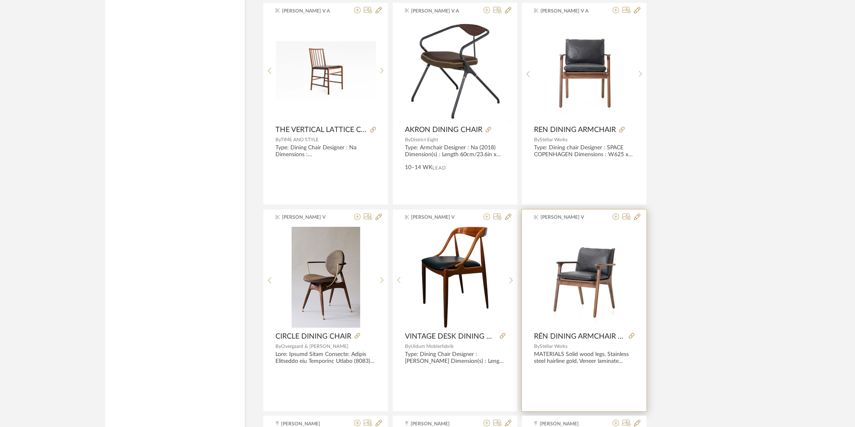
scroll to position [9369, 0]
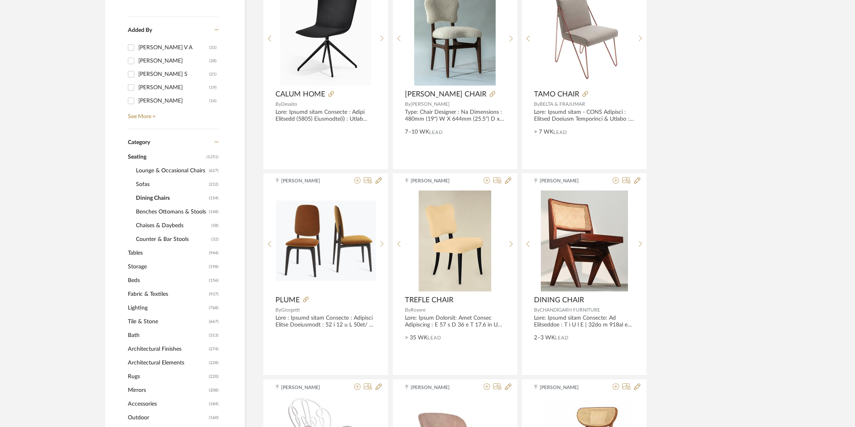
scroll to position [224, 0]
click at [142, 307] on span "Lighting" at bounding box center [167, 308] width 79 height 14
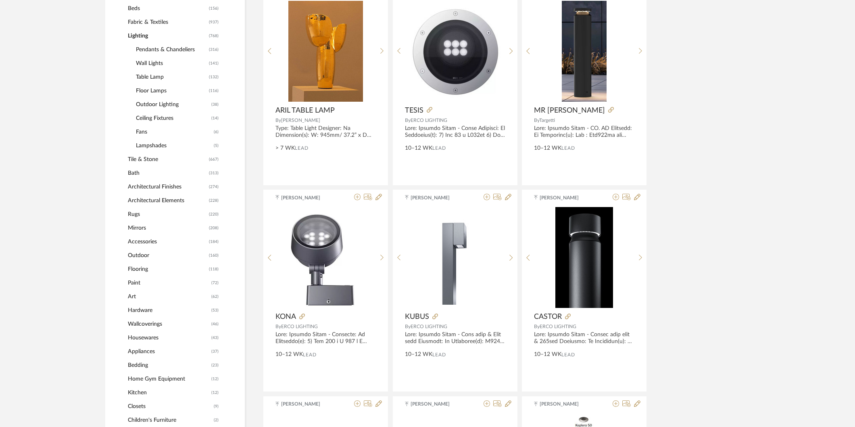
scroll to position [403, 0]
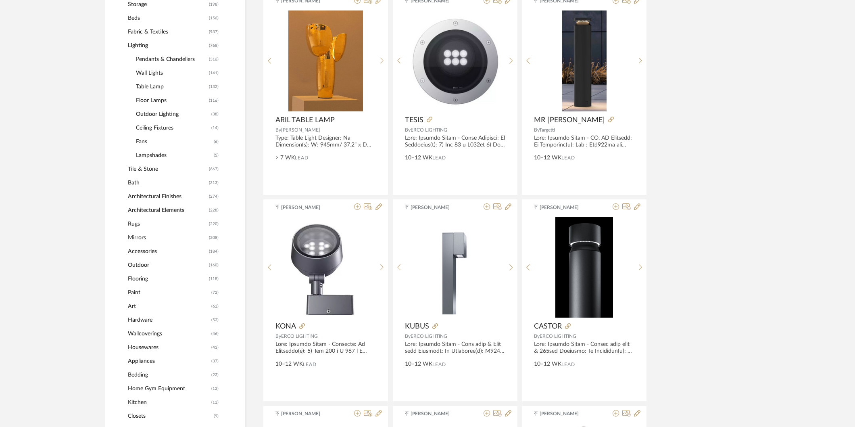
click at [153, 57] on span "Pendants & Chandeliers" at bounding box center [171, 59] width 71 height 14
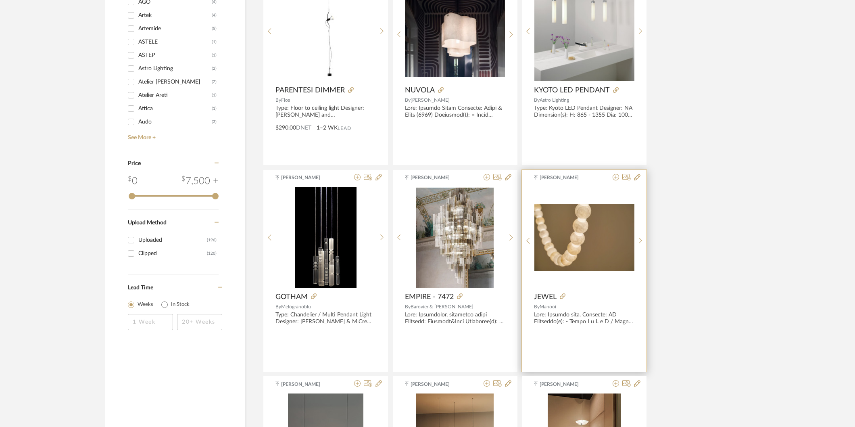
scroll to position [1076, 0]
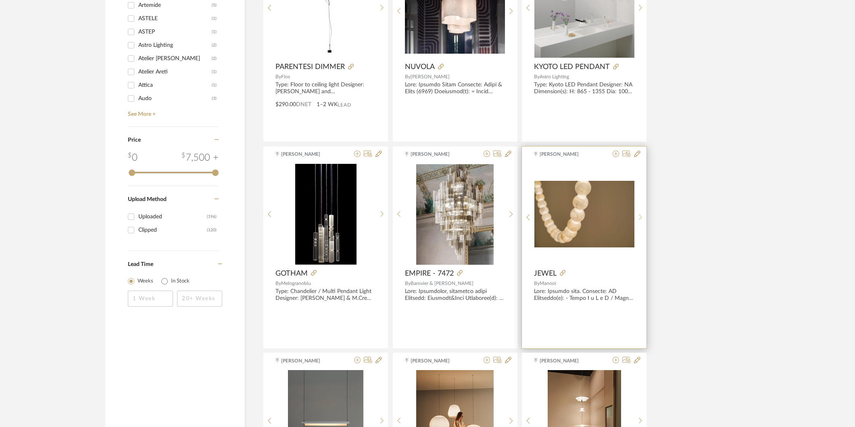
click at [637, 219] on sr-next-btn at bounding box center [641, 217] width 13 height 7
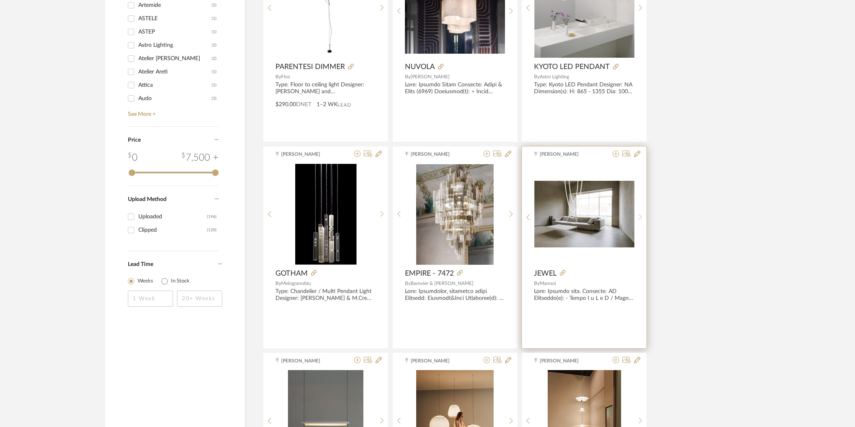
click at [638, 219] on sr-next-btn at bounding box center [641, 217] width 13 height 7
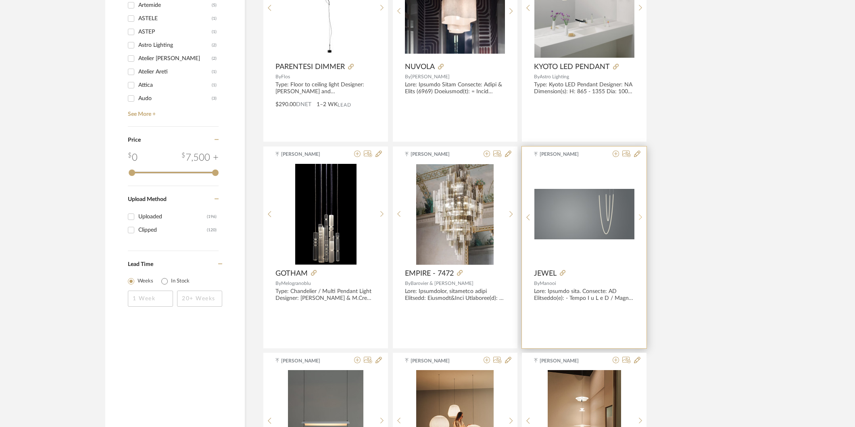
click at [638, 219] on sr-next-btn at bounding box center [641, 217] width 13 height 7
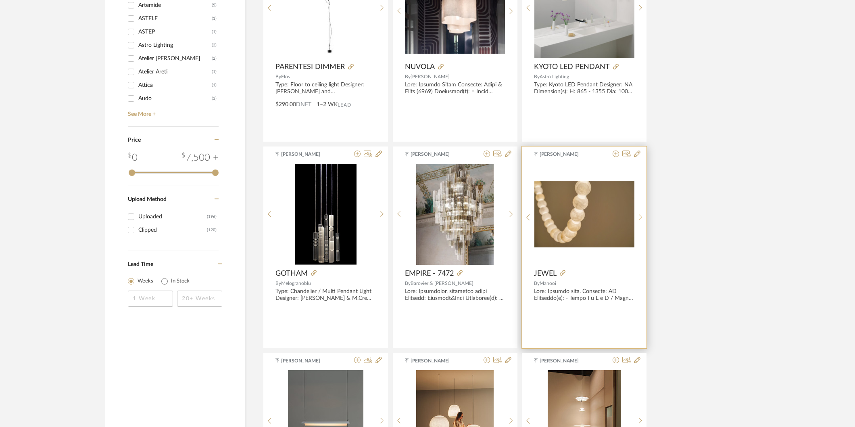
click at [638, 219] on sr-next-btn at bounding box center [641, 217] width 13 height 7
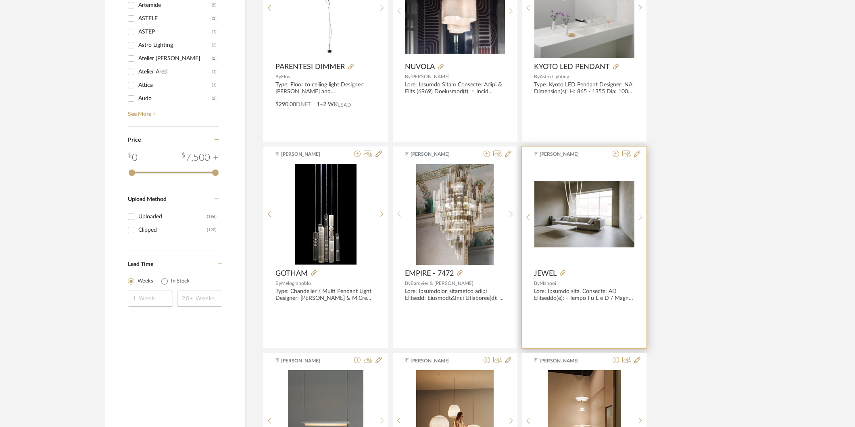
click at [638, 219] on sr-next-btn at bounding box center [641, 217] width 13 height 7
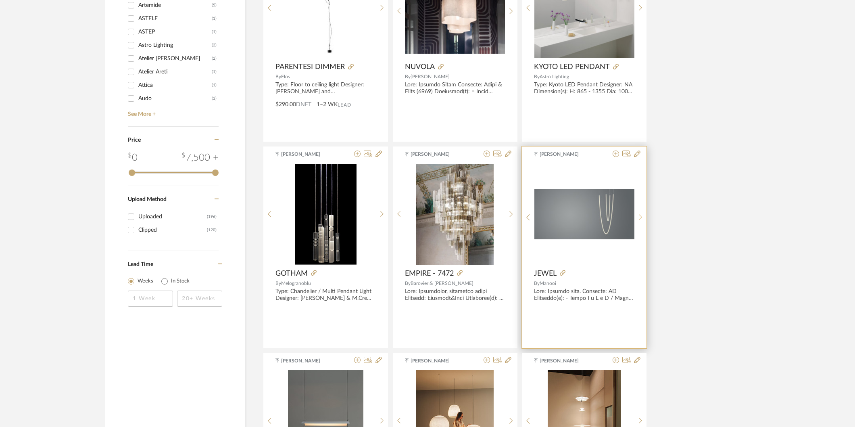
click at [641, 220] on icon at bounding box center [641, 217] width 4 height 7
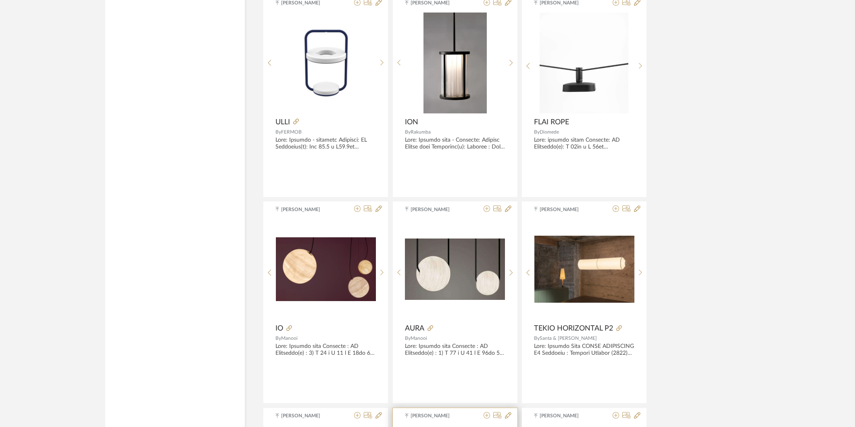
scroll to position [2321, 0]
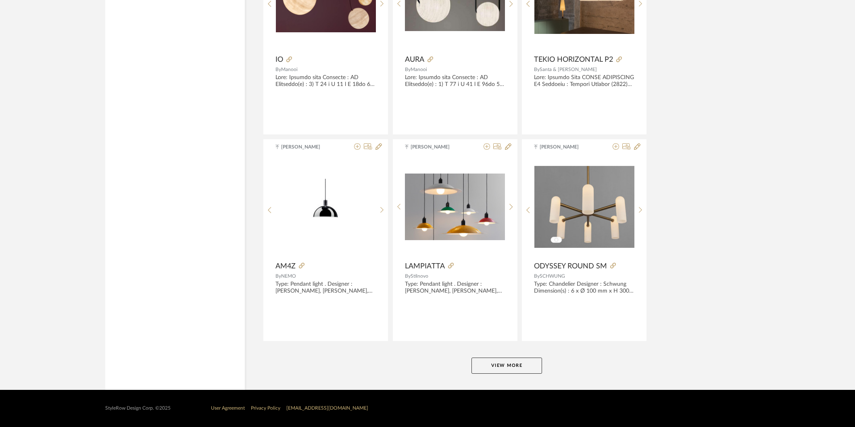
click at [489, 360] on button "View More" at bounding box center [507, 365] width 71 height 16
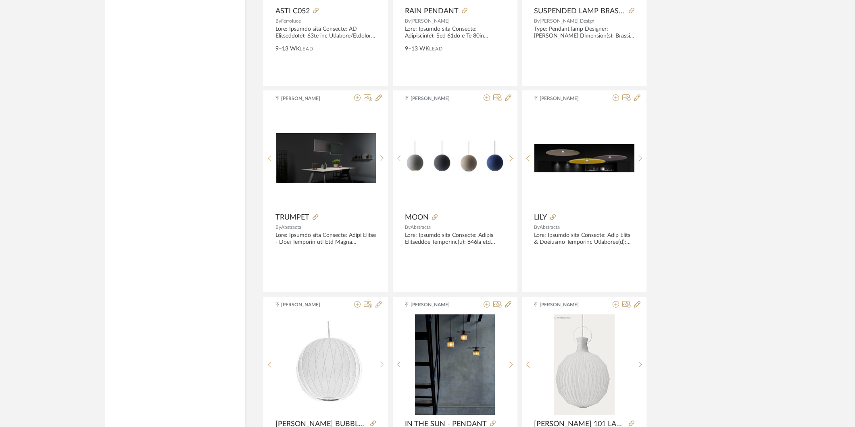
scroll to position [4798, 0]
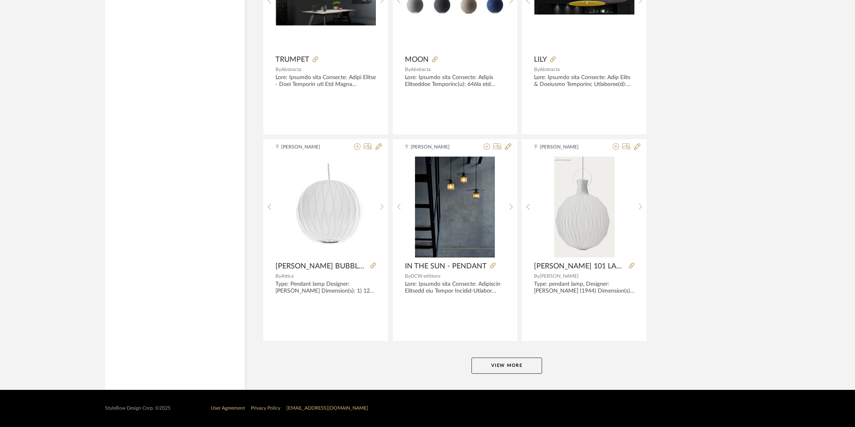
click at [512, 369] on button "View More" at bounding box center [507, 365] width 71 height 16
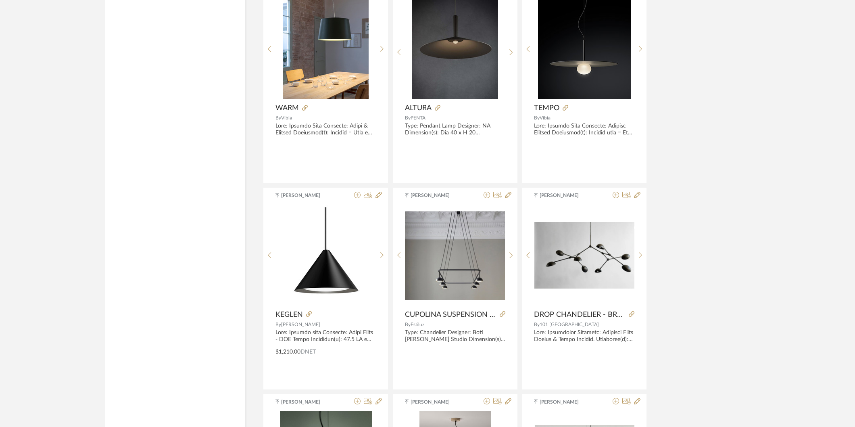
scroll to position [6681, 0]
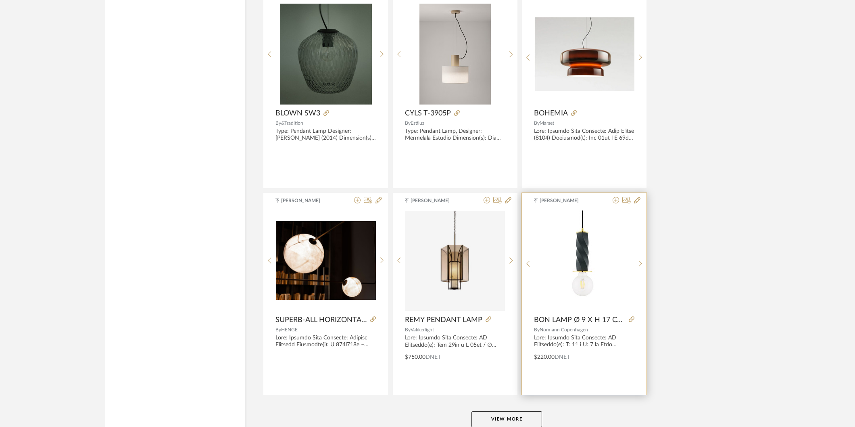
scroll to position [7276, 0]
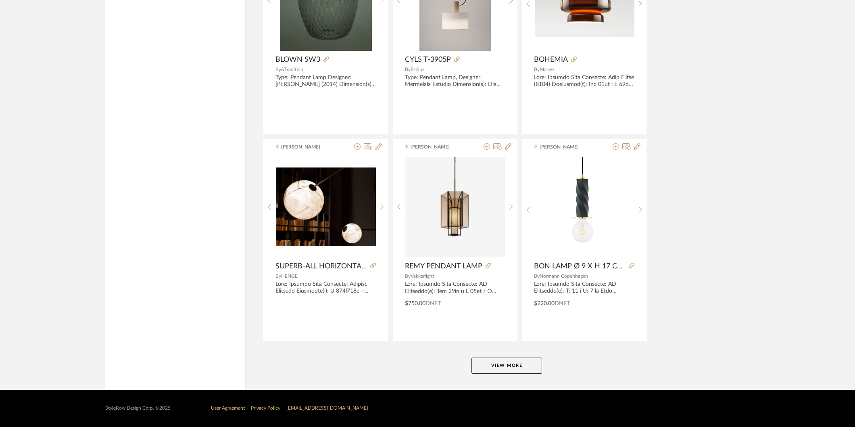
click at [513, 360] on button "View More" at bounding box center [507, 365] width 71 height 16
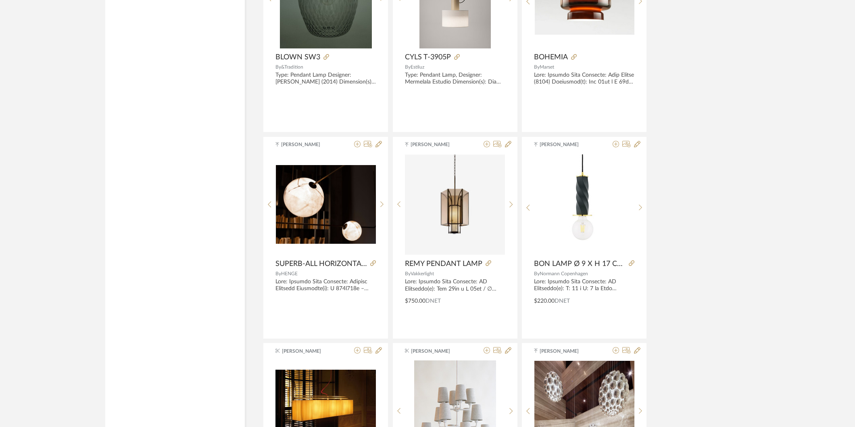
scroll to position [7590, 0]
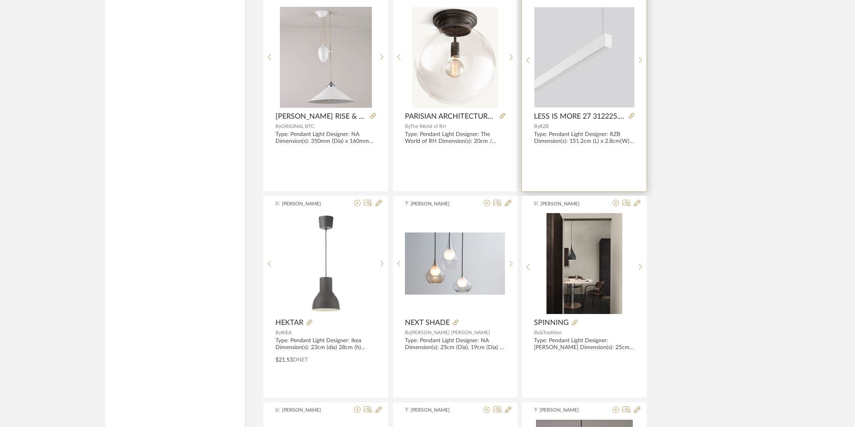
scroll to position [9753, 0]
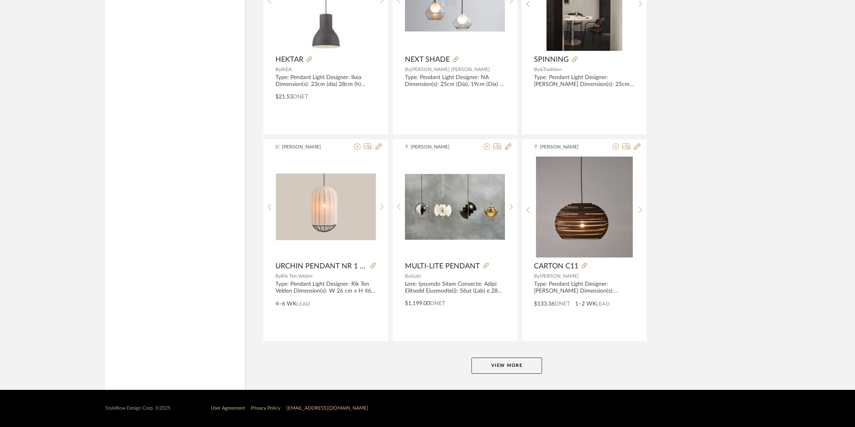
click at [514, 362] on button "View More" at bounding box center [507, 365] width 71 height 16
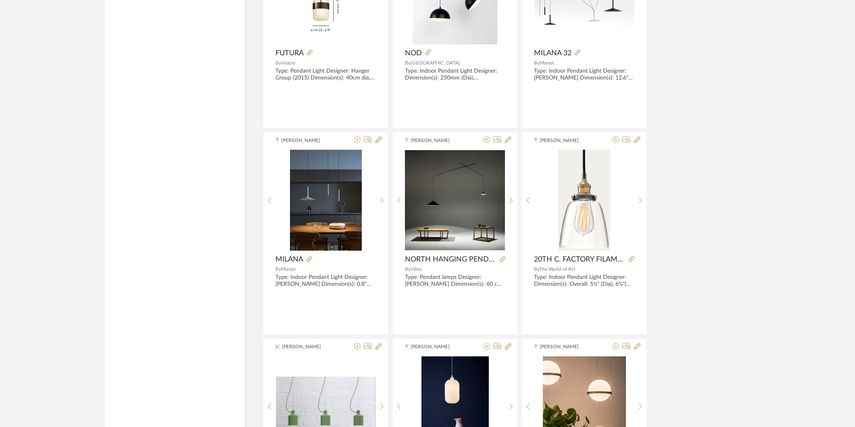
scroll to position [10395, 0]
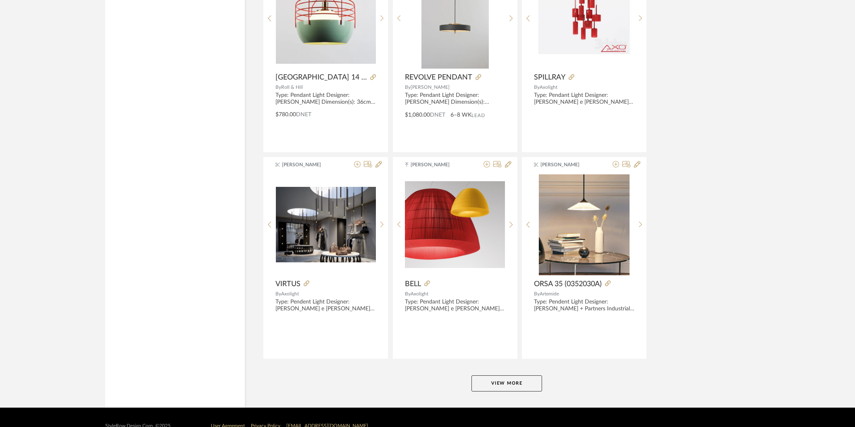
scroll to position [12231, 0]
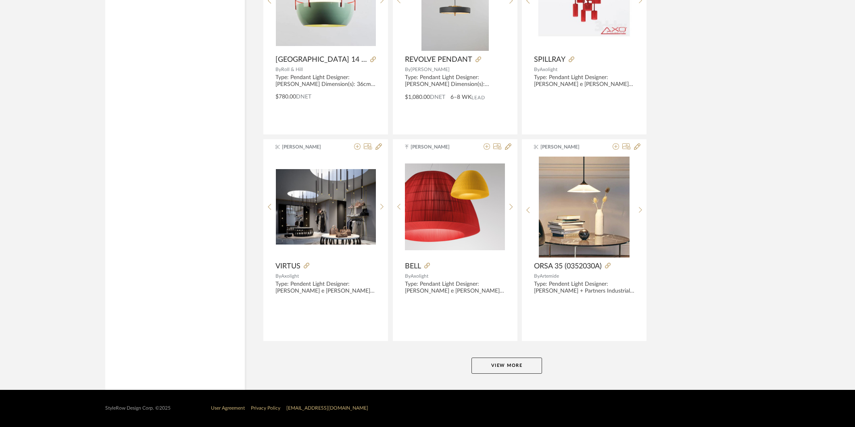
click at [508, 364] on button "View More" at bounding box center [507, 365] width 71 height 16
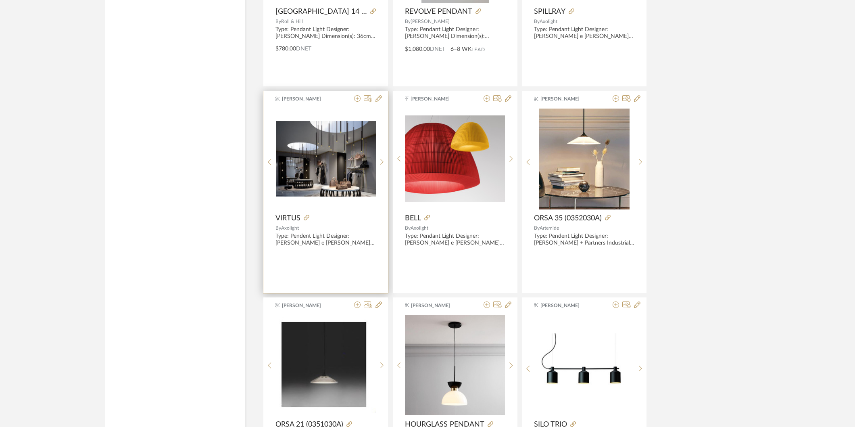
scroll to position [12365, 0]
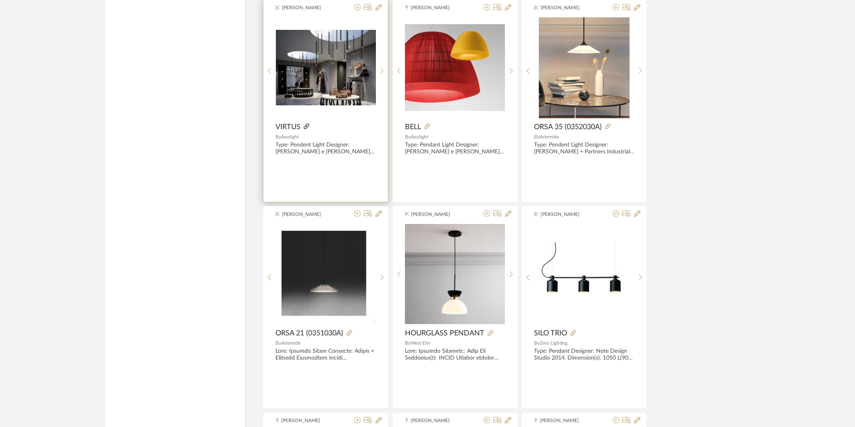
click at [307, 129] on icon at bounding box center [307, 126] width 6 height 6
click at [334, 76] on img "0" at bounding box center [326, 67] width 100 height 75
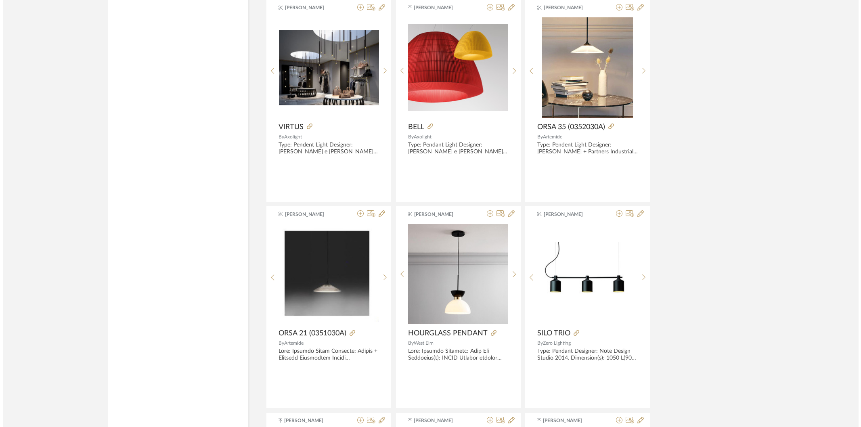
scroll to position [0, 0]
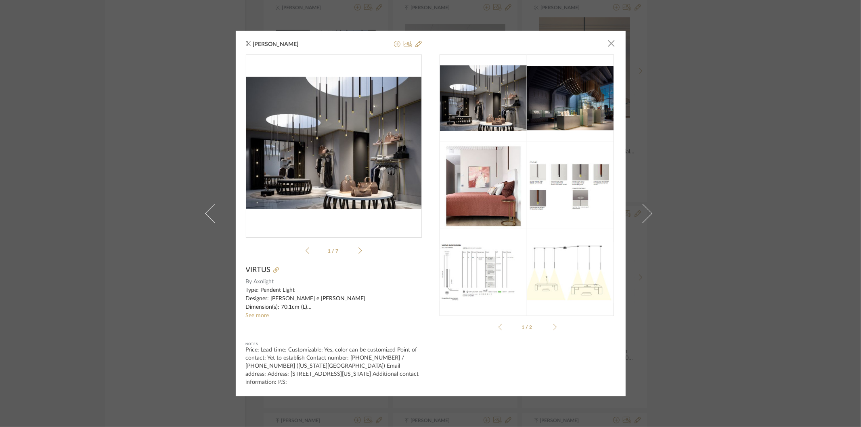
click at [777, 272] on div "[PERSON_NAME] × USA-VIRT...A-R1 (1).pdf USA-VIRT...A-R1 (1).pdf 1 / 7 VIRTUS By…" at bounding box center [430, 213] width 861 height 427
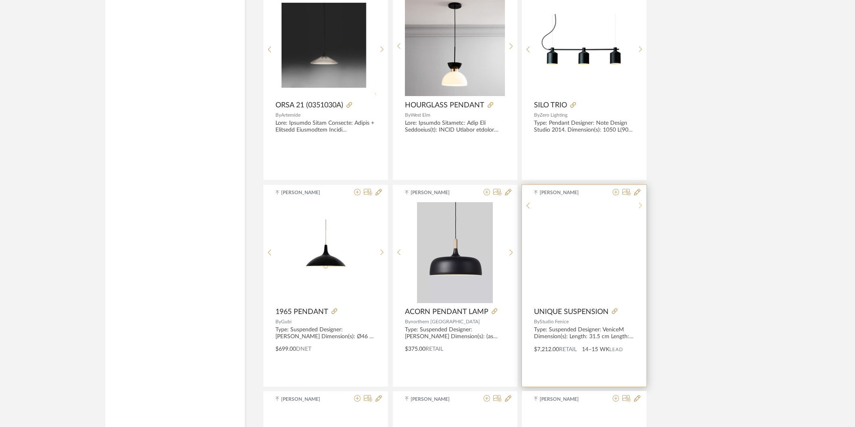
scroll to position [12634, 0]
